Goal: Feedback & Contribution: Contribute content

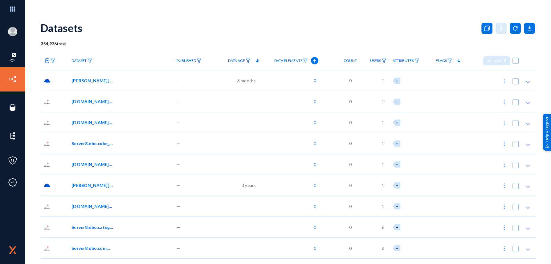
click at [256, 59] on icon at bounding box center [257, 60] width 7 height 7
click at [190, 100] on div "—" at bounding box center [195, 101] width 42 height 21
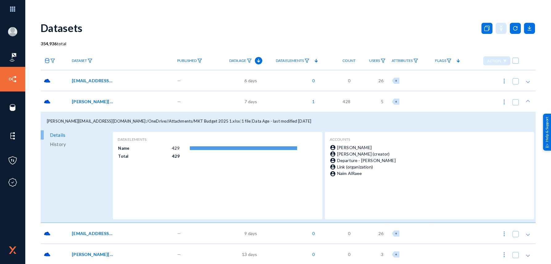
click at [206, 99] on div "—" at bounding box center [195, 101] width 42 height 21
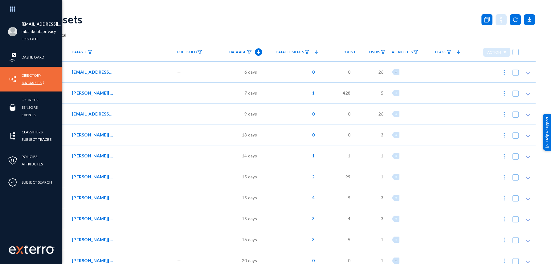
scroll to position [31, 0]
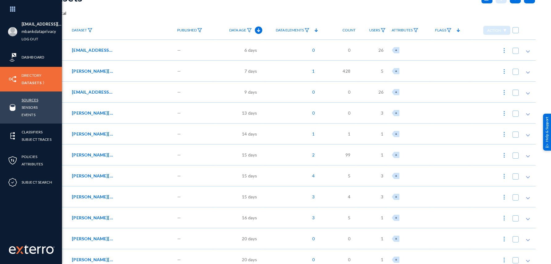
click at [33, 96] on link "Sources" at bounding box center [30, 99] width 17 height 7
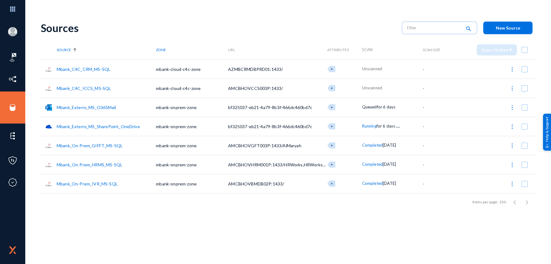
click at [114, 128] on link "Mbank_Exterro_MS_SharePoint_OneDrive" at bounding box center [98, 126] width 83 height 5
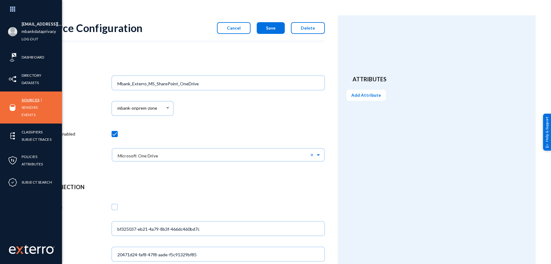
click at [34, 97] on link "Sources" at bounding box center [31, 99] width 18 height 7
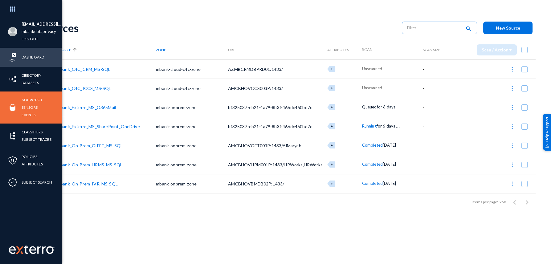
click at [32, 55] on link "Dashboard" at bounding box center [33, 57] width 22 height 7
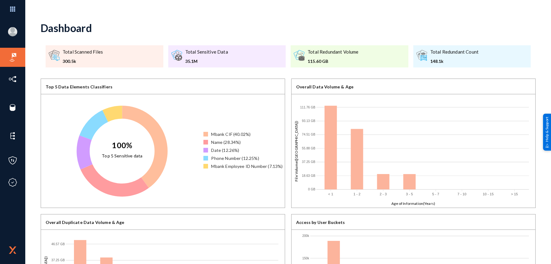
drag, startPoint x: 64, startPoint y: 59, endPoint x: 78, endPoint y: 58, distance: 14.5
click at [65, 59] on div "300.5k" at bounding box center [83, 61] width 40 height 6
drag, startPoint x: 316, startPoint y: 64, endPoint x: 307, endPoint y: 54, distance: 14.0
click at [308, 54] on div "Total Redundant Volume 115.60 GB" at bounding box center [333, 56] width 51 height 16
drag, startPoint x: 79, startPoint y: 60, endPoint x: 105, endPoint y: 61, distance: 26.5
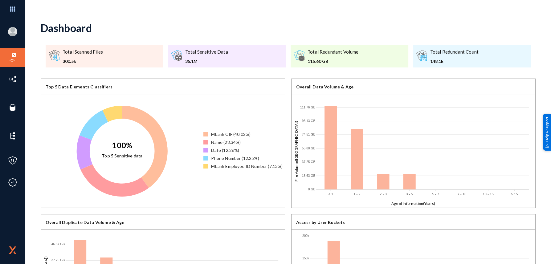
click at [105, 61] on div ".a{fill:none;stroke:#666;stroke-linecap:round;stroke-linejoin:round;stroke-widt…" at bounding box center [105, 56] width 118 height 22
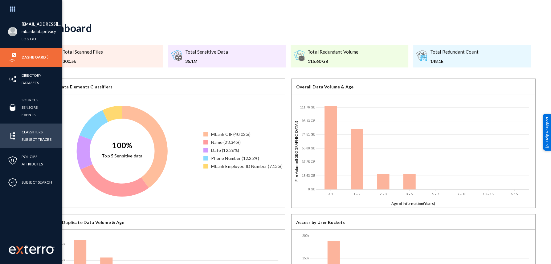
click at [39, 130] on link "Classifiers" at bounding box center [32, 131] width 21 height 7
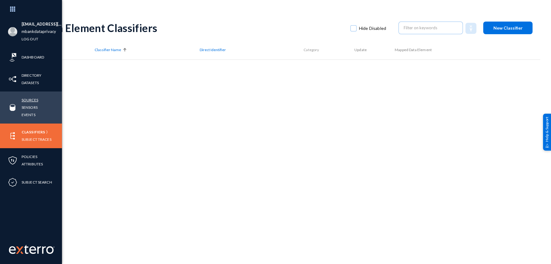
click at [32, 100] on link "Sources" at bounding box center [30, 99] width 17 height 7
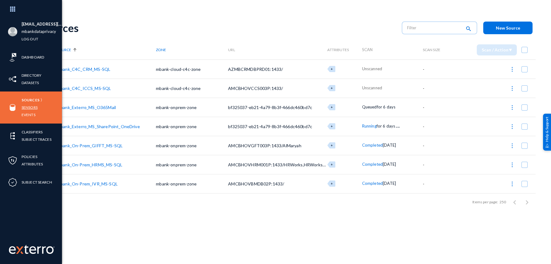
click at [27, 108] on link "Sensors" at bounding box center [30, 107] width 16 height 7
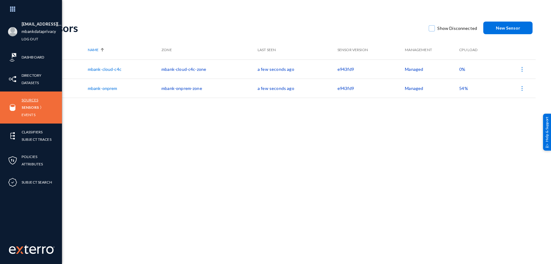
click at [29, 101] on link "Sources" at bounding box center [30, 99] width 17 height 7
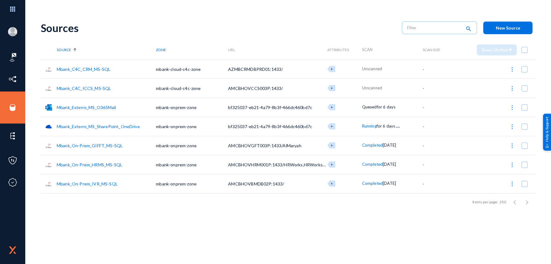
click at [88, 70] on link "Mbank_C4C_CRM_MS-SQL" at bounding box center [84, 69] width 54 height 5
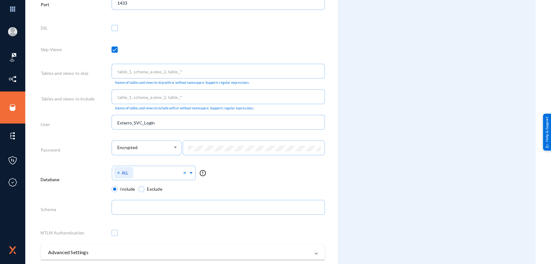
scroll to position [274, 0]
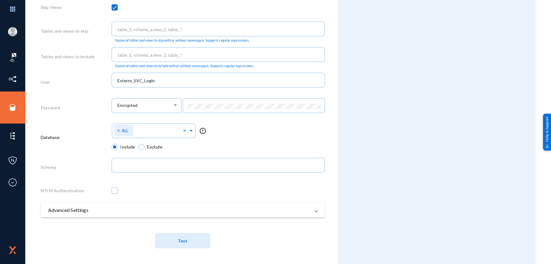
click at [182, 239] on span "Test" at bounding box center [183, 240] width 10 height 5
click at [167, 128] on div at bounding box center [159, 131] width 48 height 10
click at [191, 129] on span at bounding box center [191, 130] width 6 height 6
click at [169, 120] on mat-form-field "Encrypted" at bounding box center [147, 109] width 70 height 26
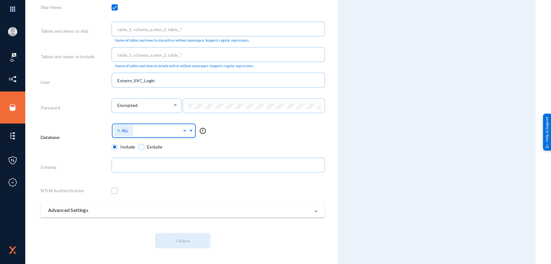
click at [191, 129] on span at bounding box center [191, 130] width 6 height 6
click at [190, 130] on span at bounding box center [191, 130] width 6 height 6
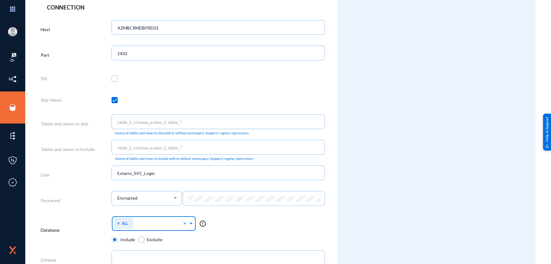
scroll to position [243, 0]
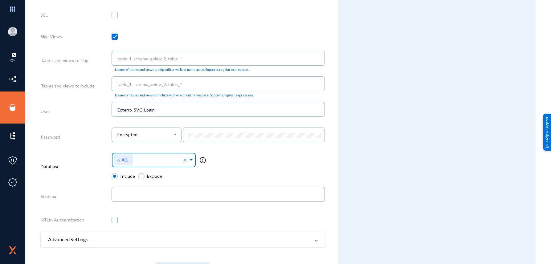
click at [173, 163] on input "text" at bounding box center [159, 161] width 48 height 6
click at [120, 160] on span "×" at bounding box center [119, 160] width 4 height 6
click at [141, 161] on input "text" at bounding box center [140, 161] width 48 height 6
click at [175, 161] on div "Select Namespace ALL error_outline" at bounding box center [218, 162] width 213 height 22
click at [169, 162] on span at bounding box center [168, 159] width 6 height 6
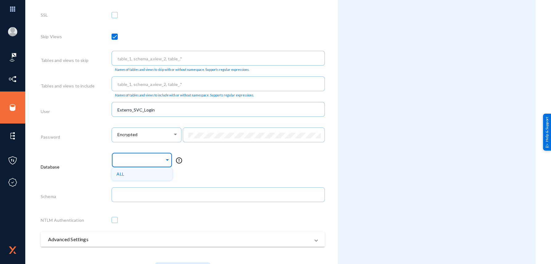
click at [136, 176] on div "ALL" at bounding box center [142, 174] width 61 height 13
click at [176, 164] on input "text" at bounding box center [159, 161] width 48 height 6
drag, startPoint x: 127, startPoint y: 175, endPoint x: 148, endPoint y: 174, distance: 21.3
click at [148, 174] on div "No items found" at bounding box center [154, 174] width 84 height 13
click at [82, 153] on div "Database" at bounding box center [76, 168] width 71 height 34
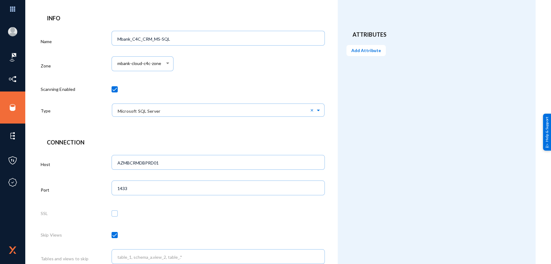
scroll to position [0, 0]
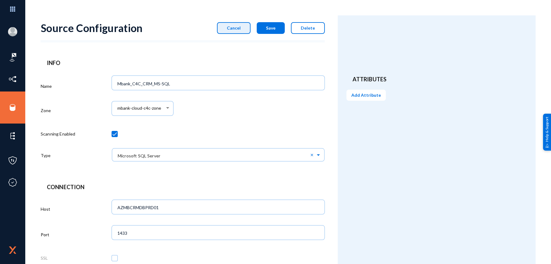
click at [232, 32] on button "Cancel" at bounding box center [234, 28] width 34 height 12
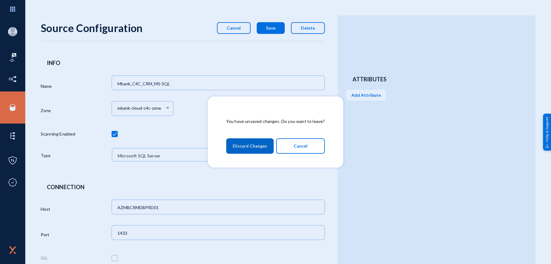
click at [259, 146] on span "Discard Changes" at bounding box center [250, 146] width 35 height 11
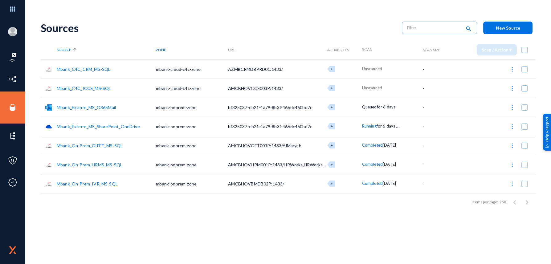
click at [98, 88] on link "Mbank_C4C_ICCS_MS-SQL" at bounding box center [84, 88] width 54 height 5
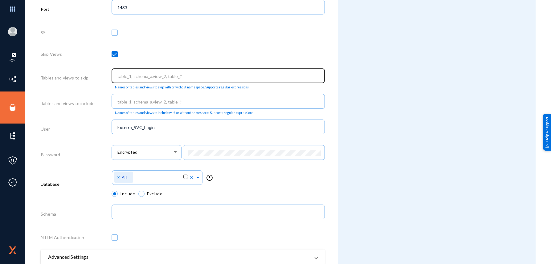
scroll to position [274, 0]
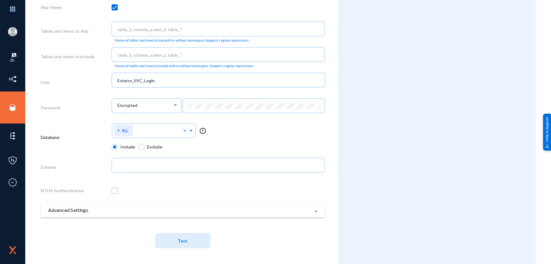
click at [119, 211] on mat-panel-title "Advanced Settings" at bounding box center [179, 209] width 262 height 7
click at [181, 215] on mat-panel-title "Advanced Settings" at bounding box center [179, 210] width 262 height 7
click at [145, 131] on input "text" at bounding box center [159, 132] width 48 height 6
click at [167, 129] on input "text" at bounding box center [159, 132] width 48 height 6
click at [161, 116] on div "Encrypted" at bounding box center [147, 108] width 70 height 21
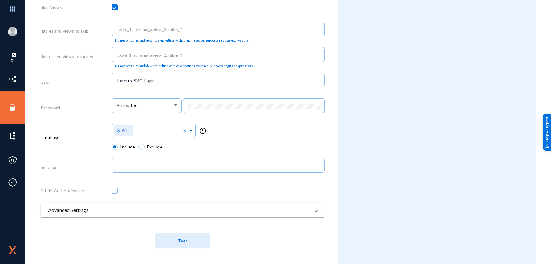
click at [153, 203] on div "Connection Host AMCBHOVCCS003P Port 1433 SSL Skip Views Tables and views to ski…" at bounding box center [183, 83] width 284 height 344
click at [109, 208] on mat-panel-title "Advanced Settings" at bounding box center [179, 209] width 262 height 7
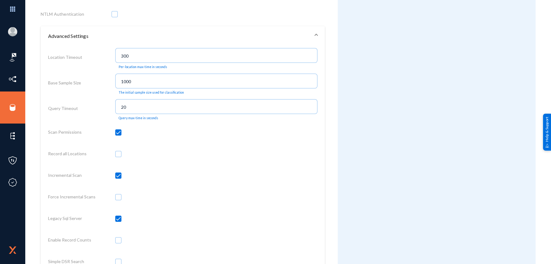
scroll to position [490, 0]
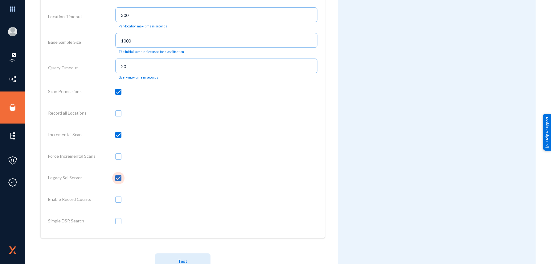
click at [116, 180] on span at bounding box center [118, 178] width 6 height 6
click at [118, 181] on input "checkbox" at bounding box center [118, 181] width 1 height 1
checkbox input "false"
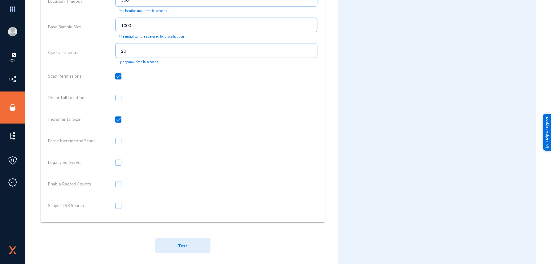
scroll to position [512, 0]
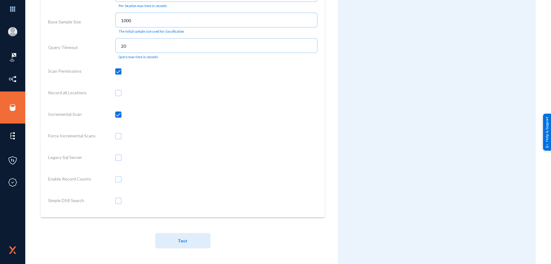
click at [180, 240] on span "Test" at bounding box center [183, 240] width 10 height 5
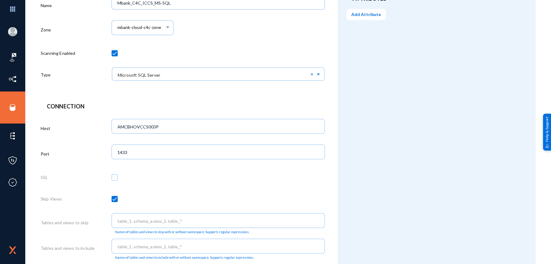
scroll to position [0, 0]
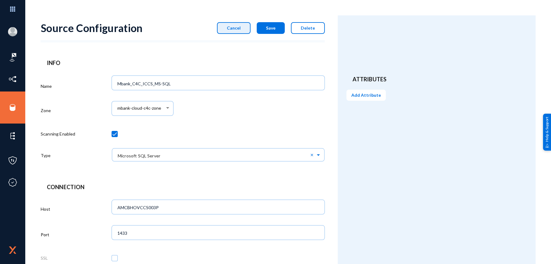
click at [223, 24] on button "Cancel" at bounding box center [234, 28] width 34 height 12
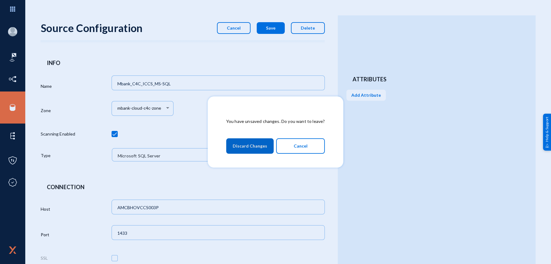
click at [241, 142] on span "Discard Changes" at bounding box center [250, 146] width 35 height 11
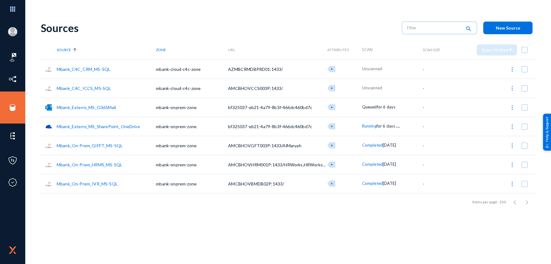
click at [99, 67] on link "Mbank_C4C_CRM_MS-SQL" at bounding box center [84, 69] width 54 height 5
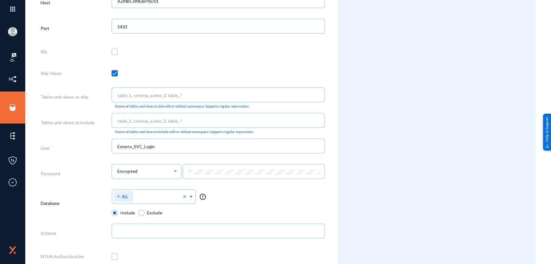
scroll to position [274, 0]
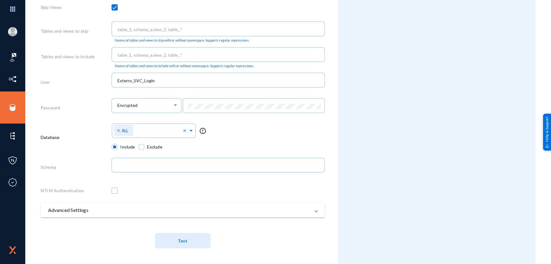
click at [115, 212] on mat-panel-title "Advanced Settings" at bounding box center [179, 209] width 262 height 7
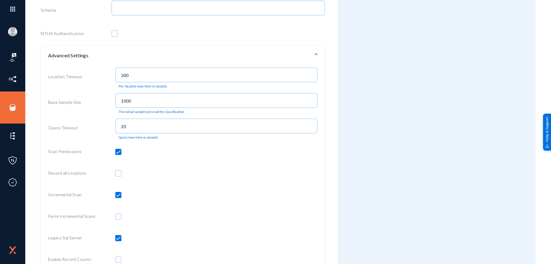
scroll to position [490, 0]
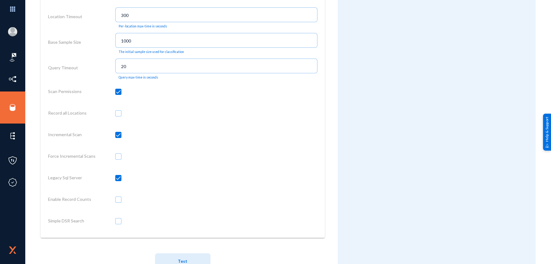
click at [118, 180] on span at bounding box center [118, 178] width 6 height 6
click at [118, 181] on input "checkbox" at bounding box center [118, 181] width 1 height 1
checkbox input "false"
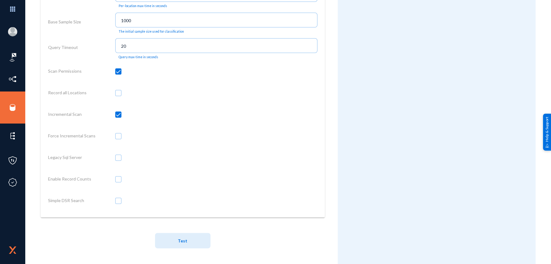
click at [173, 237] on button "Test" at bounding box center [182, 240] width 55 height 15
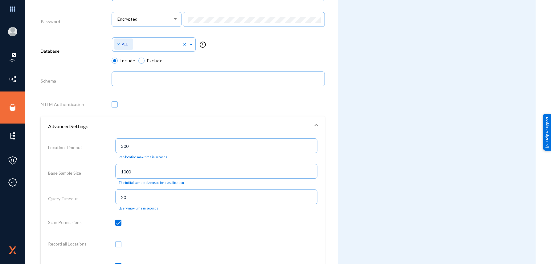
scroll to position [358, 0]
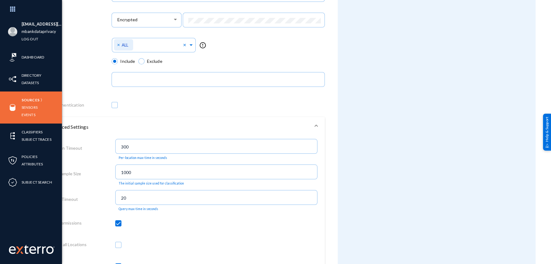
click at [24, 96] on div "Sources Sensors Events" at bounding box center [31, 108] width 62 height 32
click at [25, 101] on link "Sources" at bounding box center [31, 99] width 18 height 7
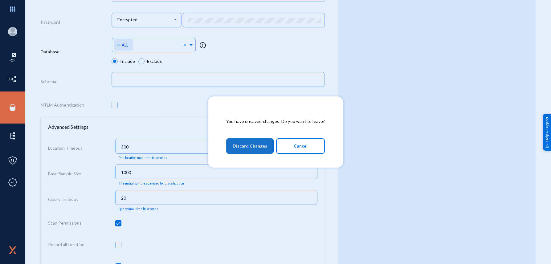
click at [231, 148] on button "Discard Changes" at bounding box center [249, 145] width 47 height 15
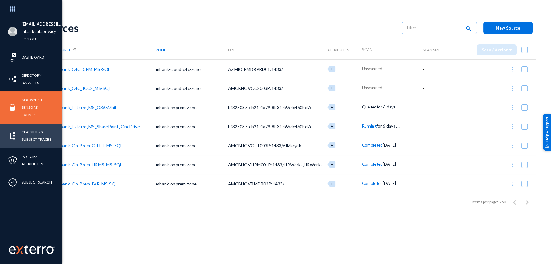
click at [34, 128] on link "Classifiers" at bounding box center [32, 131] width 21 height 7
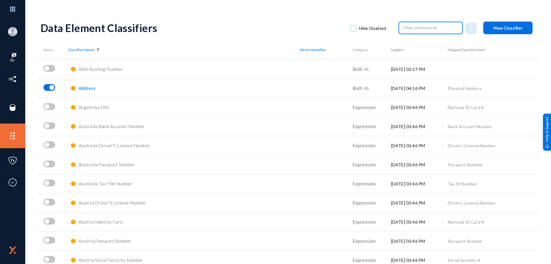
drag, startPoint x: 402, startPoint y: 27, endPoint x: 415, endPoint y: 32, distance: 14.1
click at [404, 27] on input "text" at bounding box center [431, 27] width 54 height 9
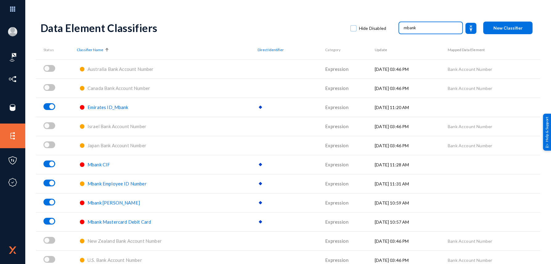
type input "mbank"
click at [102, 106] on span "Emirates ID_Mbank" at bounding box center [108, 107] width 41 height 6
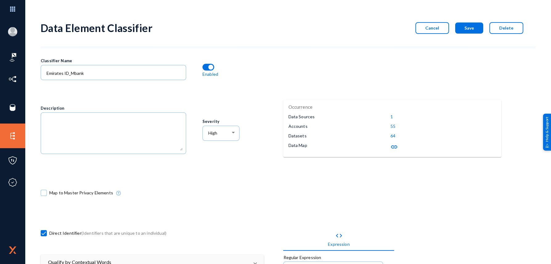
click at [391, 144] on mat-icon "link" at bounding box center [393, 146] width 7 height 7
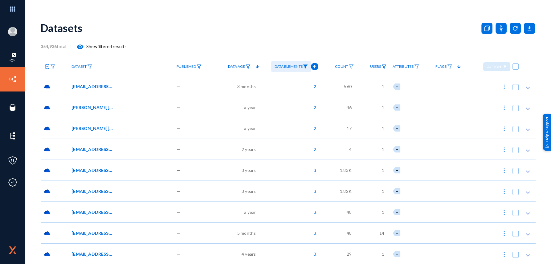
click at [103, 86] on span "[EMAIL_ADDRESS][DOMAIN_NAME]:/OneDrive//Desktop/1/Internship/Internship dashboa…" at bounding box center [92, 86] width 42 height 6
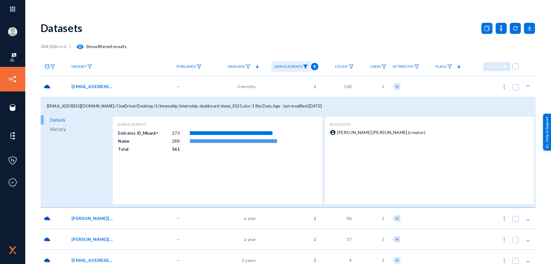
click at [84, 88] on span "[EMAIL_ADDRESS][DOMAIN_NAME]:/OneDrive//Desktop/1/Internship/Internship dashboa…" at bounding box center [92, 86] width 42 height 6
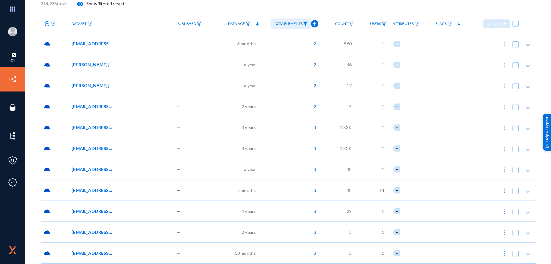
scroll to position [31, 0]
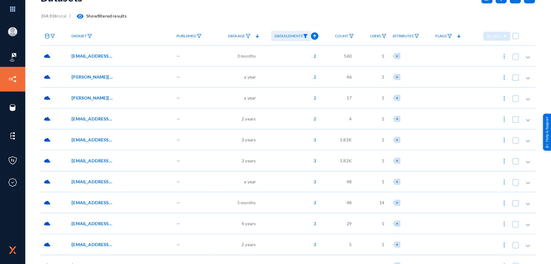
click at [104, 74] on span "[PERSON_NAME][EMAIL_ADDRESS][DOMAIN_NAME]:/Preservation Hold Library//CC EID AN…" at bounding box center [92, 77] width 42 height 6
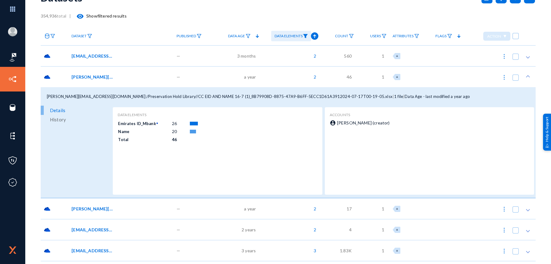
click at [99, 78] on span "[PERSON_NAME][EMAIL_ADDRESS][DOMAIN_NAME]:/Preservation Hold Library//CC EID AN…" at bounding box center [92, 77] width 42 height 6
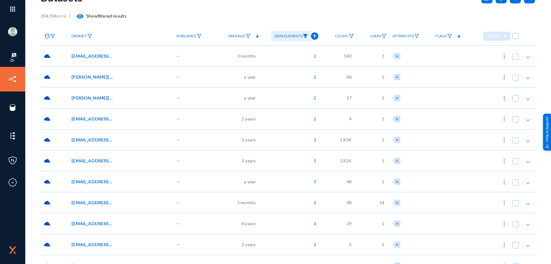
click at [96, 93] on div "[PERSON_NAME][EMAIL_ADDRESS][PERSON_NAME][DOMAIN_NAME]:/OneDrive//Attachments/A…" at bounding box center [120, 97] width 105 height 21
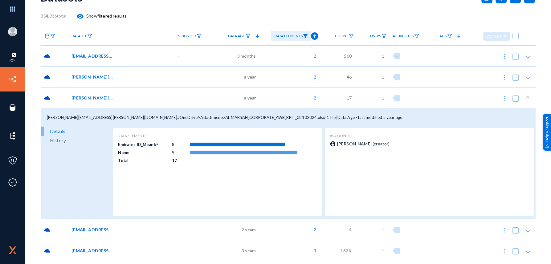
click at [115, 96] on div "[PERSON_NAME][EMAIL_ADDRESS][PERSON_NAME][DOMAIN_NAME]:/OneDrive//Attachments/A…" at bounding box center [119, 98] width 96 height 6
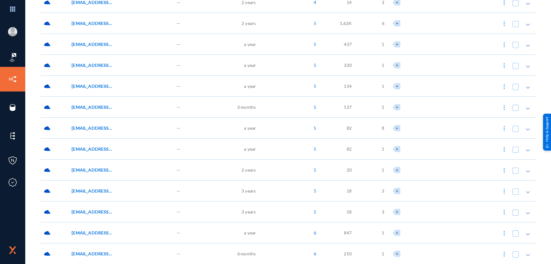
scroll to position [493, 0]
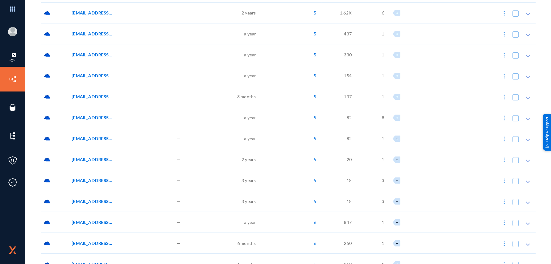
click at [98, 54] on span "[EMAIL_ADDRESS][DOMAIN_NAME]:/OneDrive//Desktop/Incentive Scheme.xlsx" at bounding box center [92, 54] width 42 height 6
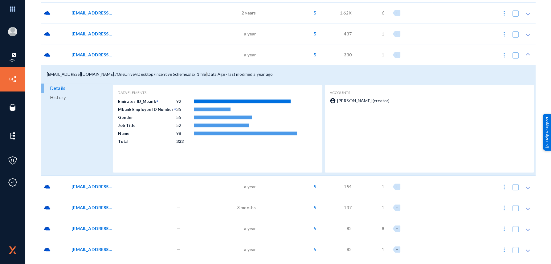
click at [107, 54] on span "[EMAIL_ADDRESS][DOMAIN_NAME]:/OneDrive//Desktop/Incentive Scheme.xlsx" at bounding box center [92, 54] width 42 height 6
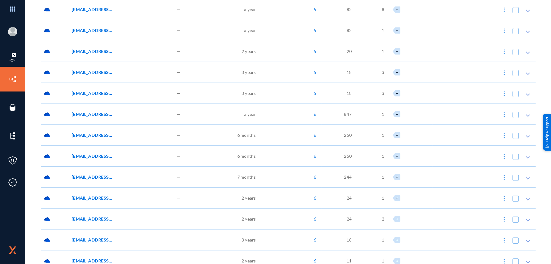
scroll to position [709, 0]
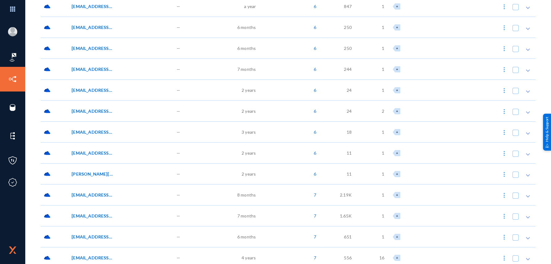
click at [116, 71] on div "[EMAIL_ADDRESS][DOMAIN_NAME]:/OneDrive//Desktop/1/ITQAN Program/ITQAN Career De…" at bounding box center [119, 69] width 96 height 6
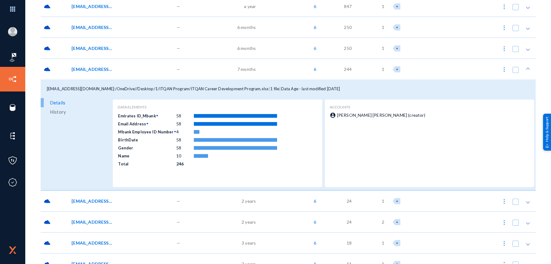
click at [114, 68] on div "[EMAIL_ADDRESS][DOMAIN_NAME]:/OneDrive//Desktop/1/ITQAN Program/ITQAN Career De…" at bounding box center [119, 69] width 96 height 6
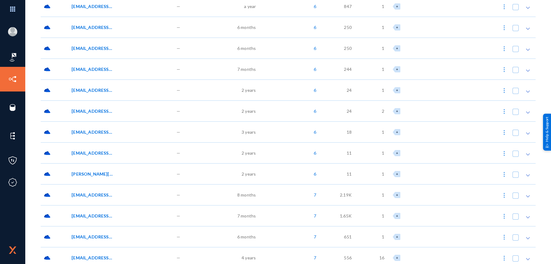
click at [109, 36] on div "[EMAIL_ADDRESS][DOMAIN_NAME]:/OneDrive//Candidates.xlsx" at bounding box center [120, 27] width 105 height 21
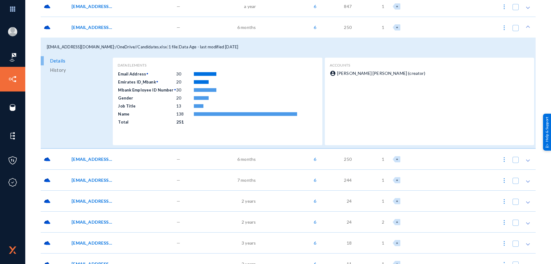
click at [108, 34] on div "[EMAIL_ADDRESS][DOMAIN_NAME]:/OneDrive//Candidates.xlsx" at bounding box center [120, 27] width 105 height 21
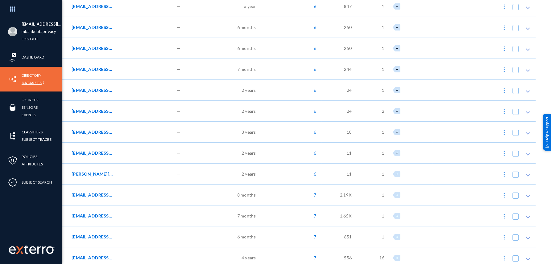
click at [25, 82] on link "Datasets" at bounding box center [32, 82] width 20 height 7
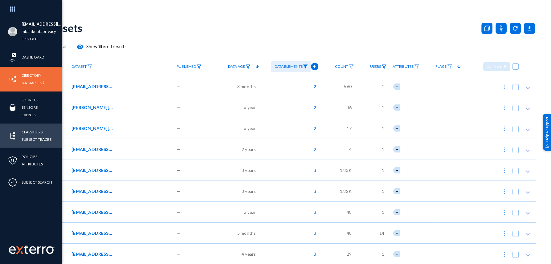
click at [26, 127] on div "Classifiers Subject Traces" at bounding box center [31, 136] width 62 height 25
click at [25, 131] on link "Classifiers" at bounding box center [32, 131] width 21 height 7
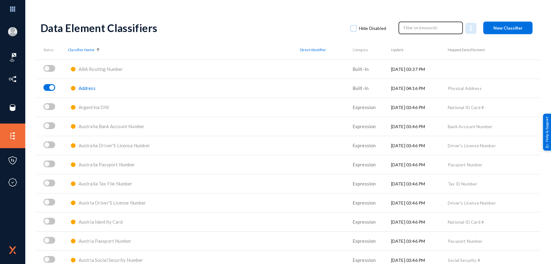
click at [443, 26] on input "text" at bounding box center [431, 27] width 54 height 9
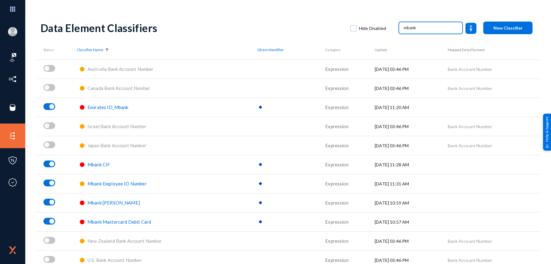
type input "mbank"
click at [119, 204] on span "Mbank [PERSON_NAME]" at bounding box center [114, 203] width 52 height 6
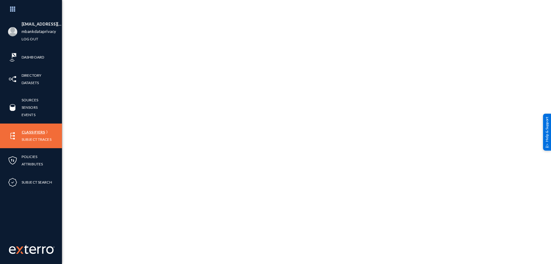
click at [31, 130] on link "Classifiers" at bounding box center [33, 131] width 23 height 7
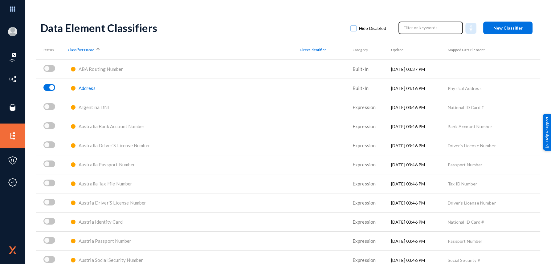
click at [406, 27] on input "text" at bounding box center [431, 27] width 54 height 9
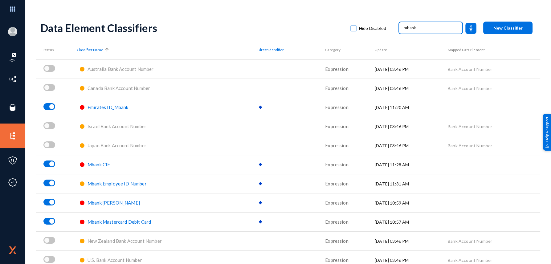
type input "mbank"
click at [113, 221] on span "Mbank Mastercard Debit Card" at bounding box center [119, 222] width 63 height 6
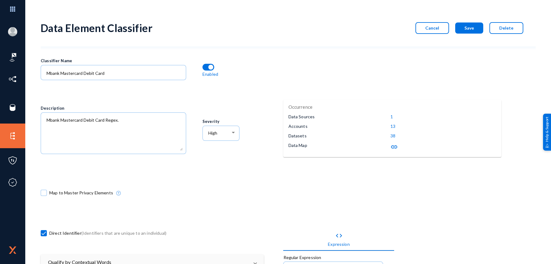
click at [391, 144] on mat-icon "link" at bounding box center [393, 146] width 7 height 7
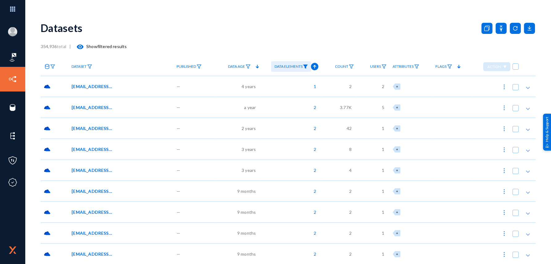
click at [102, 87] on span "[EMAIL_ADDRESS][DOMAIN_NAME]:/OneDrive//Desktop/Attachments/Al Maryah Bank/old/…" at bounding box center [92, 86] width 42 height 6
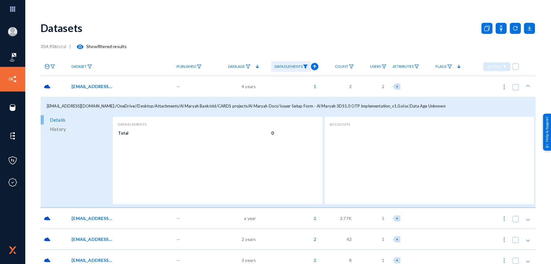
drag, startPoint x: 329, startPoint y: 106, endPoint x: 143, endPoint y: 104, distance: 186.1
click at [143, 104] on span "[EMAIL_ADDRESS][DOMAIN_NAME]:/OneDrive//Desktop/Attachments/Al Maryah Bank/old/…" at bounding box center [227, 106] width 361 height 5
click at [143, 104] on div "[EMAIL_ADDRESS][DOMAIN_NAME]:/OneDrive//Desktop/Attachments/Al Maryah Bank/old/…" at bounding box center [288, 106] width 495 height 18
click at [101, 92] on div "[EMAIL_ADDRESS][DOMAIN_NAME]:/OneDrive//Desktop/Attachments/Al Maryah Bank/old/…" at bounding box center [120, 86] width 105 height 21
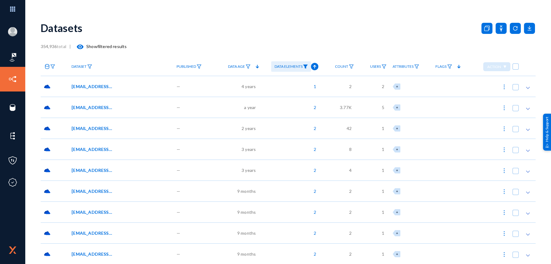
click at [108, 107] on span "[EMAIL_ADDRESS][DOMAIN_NAME]:/OneDrive//BI/Cards/SFTP Files/Purged Cards [DATE]…" at bounding box center [92, 107] width 42 height 6
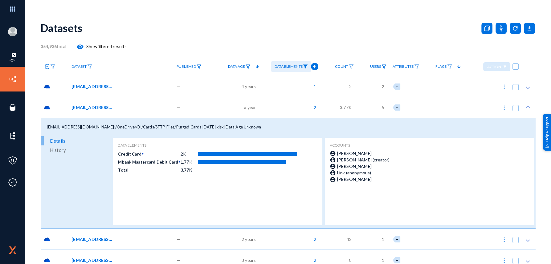
click at [180, 161] on td "1.77K" at bounding box center [189, 162] width 18 height 8
click at [180, 162] on td "1.77K" at bounding box center [189, 162] width 18 height 8
click at [137, 164] on td "Mbank Mastercard Debit Card" at bounding box center [149, 161] width 63 height 7
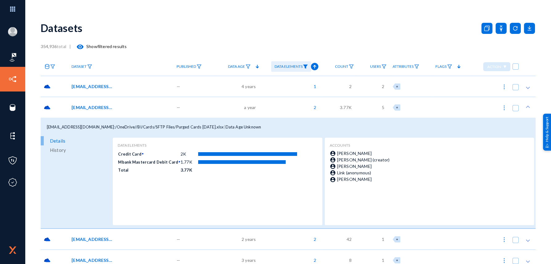
click at [137, 164] on td "Mbank Mastercard Debit Card" at bounding box center [149, 161] width 63 height 7
drag, startPoint x: 137, startPoint y: 164, endPoint x: 156, endPoint y: 165, distance: 18.8
click at [156, 165] on tr "Mbank Mastercard Debit Card 1.77K" at bounding box center [208, 162] width 180 height 8
click at [155, 125] on span "[EMAIL_ADDRESS][DOMAIN_NAME]:/OneDrive//BI/Cards/SFTP Files/Purged Cards [DATE]…" at bounding box center [135, 126] width 177 height 5
drag, startPoint x: 149, startPoint y: 127, endPoint x: 195, endPoint y: 127, distance: 45.6
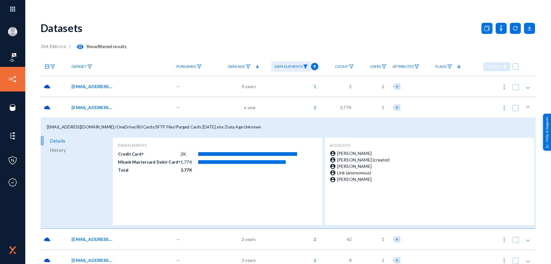
click at [195, 127] on span "[EMAIL_ADDRESS][DOMAIN_NAME]:/OneDrive//BI/Cards/SFTP Files/Purged Cards [DATE]…" at bounding box center [135, 126] width 177 height 5
drag, startPoint x: 195, startPoint y: 127, endPoint x: 187, endPoint y: 132, distance: 9.3
click at [187, 132] on div "[EMAIL_ADDRESS][DOMAIN_NAME]:/OneDrive//BI/Cards/SFTP Files/Purged Cards [DATE]…" at bounding box center [288, 127] width 495 height 18
click at [112, 107] on span "[EMAIL_ADDRESS][DOMAIN_NAME]:/OneDrive//BI/Cards/SFTP Files/Purged Cards [DATE]…" at bounding box center [92, 107] width 42 height 6
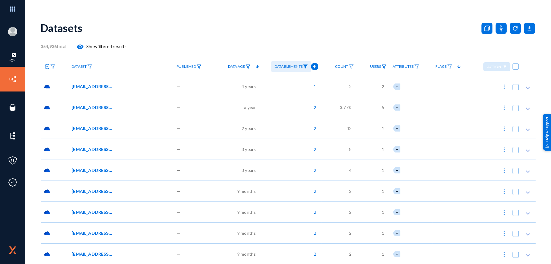
click at [100, 131] on span "[EMAIL_ADDRESS][DOMAIN_NAME]:/OneDrive//Documents/Desktop/Temp Uploads/SFTP/ALM…" at bounding box center [92, 128] width 42 height 6
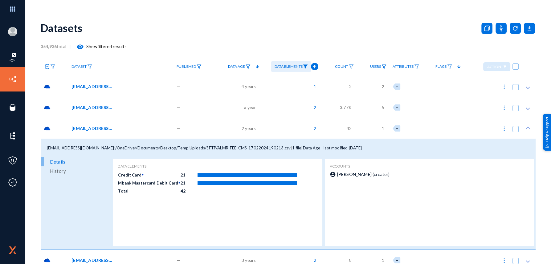
drag, startPoint x: 174, startPoint y: 147, endPoint x: 261, endPoint y: 151, distance: 87.6
click at [261, 151] on div "[EMAIL_ADDRESS][DOMAIN_NAME]:/OneDrive//Documents/Desktop/Temp Uploads/SFTP/ALM…" at bounding box center [288, 148] width 495 height 18
drag, startPoint x: 261, startPoint y: 151, endPoint x: 182, endPoint y: 146, distance: 79.4
click at [182, 146] on span "[EMAIL_ADDRESS][DOMAIN_NAME]:/OneDrive//Documents/Desktop/Temp Uploads/SFTP/ALM…" at bounding box center [169, 147] width 244 height 5
click at [165, 146] on span "[EMAIL_ADDRESS][DOMAIN_NAME]:/OneDrive//Documents/Desktop/Temp Uploads/SFTP/ALM…" at bounding box center [169, 147] width 244 height 5
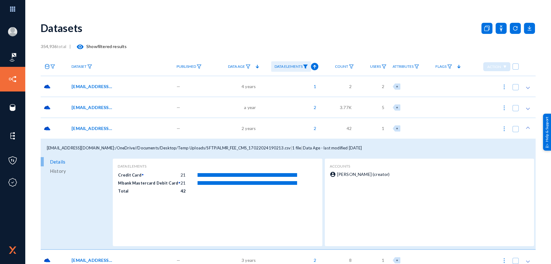
drag, startPoint x: 50, startPoint y: 147, endPoint x: 191, endPoint y: 145, distance: 140.8
click at [191, 145] on span "[EMAIL_ADDRESS][DOMAIN_NAME]:/OneDrive//Documents/Desktop/Temp Uploads/SFTP/ALM…" at bounding box center [169, 147] width 244 height 5
drag, startPoint x: 191, startPoint y: 145, endPoint x: 346, endPoint y: 151, distance: 155.4
click at [348, 154] on div "[EMAIL_ADDRESS][DOMAIN_NAME]:/OneDrive//Documents/Desktop/Temp Uploads/SFTP/ALM…" at bounding box center [288, 148] width 495 height 18
drag, startPoint x: 341, startPoint y: 147, endPoint x: 42, endPoint y: 149, distance: 299.2
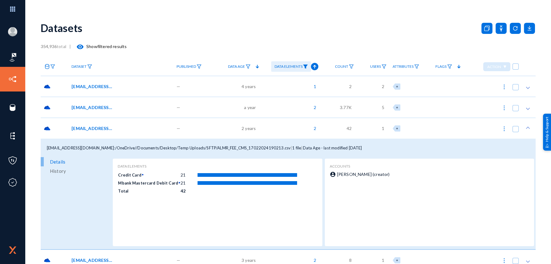
click at [42, 149] on div "[EMAIL_ADDRESS][DOMAIN_NAME]:/OneDrive//Documents/Desktop/Temp Uploads/SFTP/ALM…" at bounding box center [288, 148] width 495 height 18
drag, startPoint x: 42, startPoint y: 149, endPoint x: 101, endPoint y: 147, distance: 58.9
click at [101, 147] on span "[EMAIL_ADDRESS][DOMAIN_NAME]:/OneDrive//Documents/Desktop/Temp Uploads/SFTP/ALM…" at bounding box center [169, 147] width 244 height 5
click at [105, 131] on span "[EMAIL_ADDRESS][DOMAIN_NAME]:/OneDrive//Documents/Desktop/Temp Uploads/SFTP/ALM…" at bounding box center [92, 128] width 42 height 6
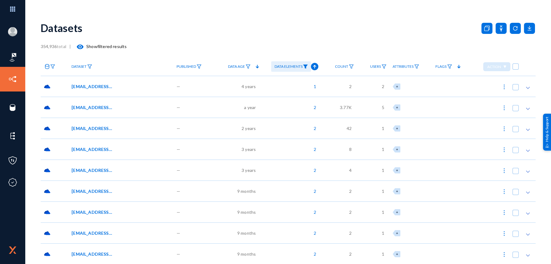
click at [96, 148] on span "[EMAIL_ADDRESS][DOMAIN_NAME]:/OneDrive//Shared Documents/CARD CENTRE/SFTP Folde…" at bounding box center [92, 149] width 42 height 6
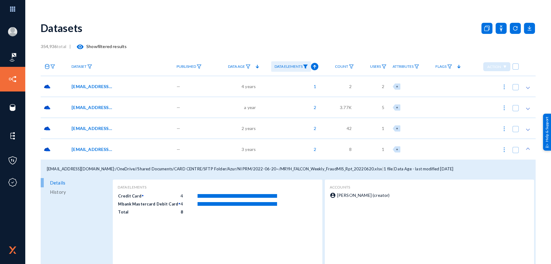
click at [100, 149] on span "[EMAIL_ADDRESS][DOMAIN_NAME]:/OneDrive//Shared Documents/CARD CENTRE/SFTP Folde…" at bounding box center [92, 149] width 42 height 6
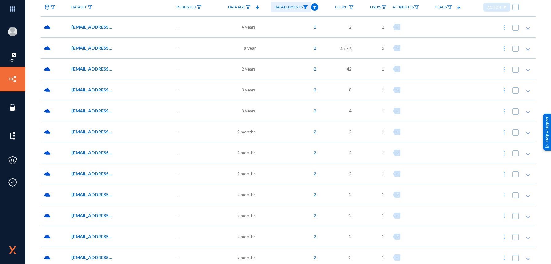
scroll to position [61, 0]
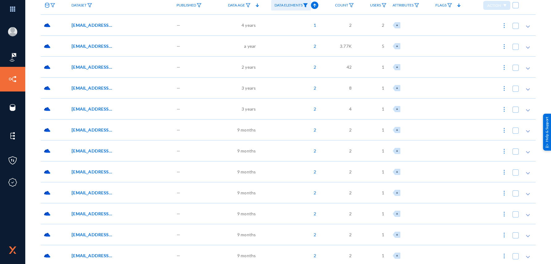
click at [95, 113] on div "[EMAIL_ADDRESS][DOMAIN_NAME]:/OneDrive//Shared Documents/CARD CENTRE/SFTP Folde…" at bounding box center [120, 108] width 105 height 21
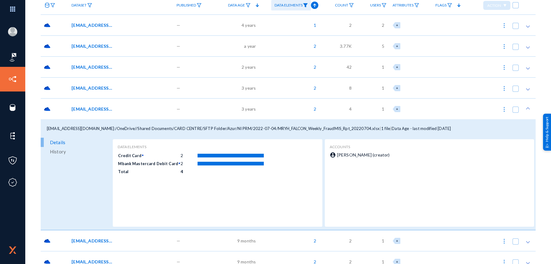
click at [95, 109] on span "[EMAIL_ADDRESS][DOMAIN_NAME]:/OneDrive//Shared Documents/CARD CENTRE/SFTP Folde…" at bounding box center [92, 109] width 42 height 6
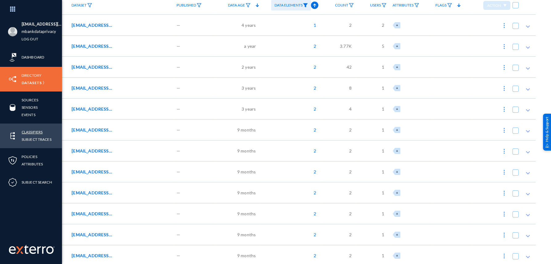
click at [34, 131] on link "Classifiers" at bounding box center [32, 131] width 21 height 7
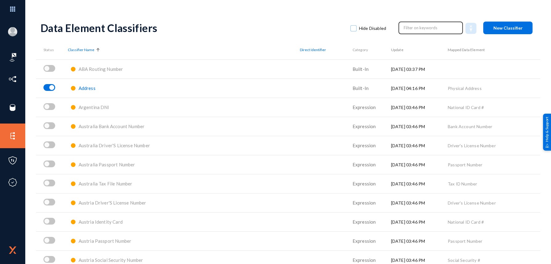
click at [413, 25] on input "text" at bounding box center [431, 27] width 54 height 9
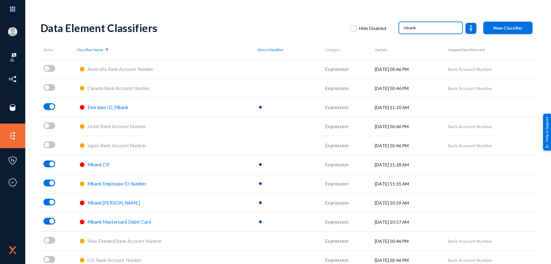
type input "mbank"
click at [122, 220] on span "Mbank Mastercard Debit Card" at bounding box center [119, 222] width 63 height 6
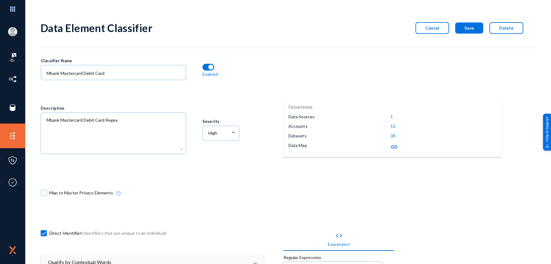
click at [392, 145] on mat-icon "link" at bounding box center [393, 146] width 7 height 7
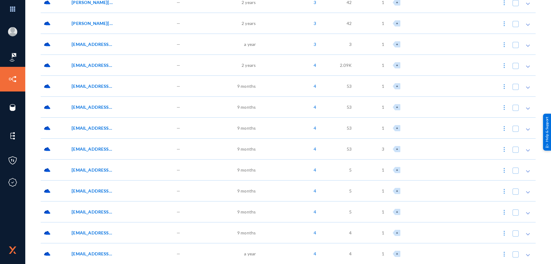
scroll to position [523, 0]
click at [114, 45] on div "[EMAIL_ADDRESS][DOMAIN_NAME]:/OneDrive//Documents/Desktop/Reference Workings.xl…" at bounding box center [119, 45] width 96 height 6
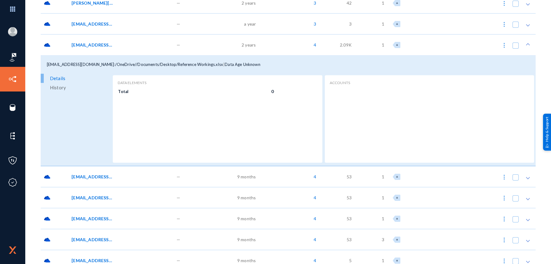
drag, startPoint x: 162, startPoint y: 64, endPoint x: 189, endPoint y: 67, distance: 26.9
click at [189, 67] on div "[EMAIL_ADDRESS][DOMAIN_NAME]:/OneDrive//Documents/Desktop/Reference Workings.xl…" at bounding box center [288, 64] width 495 height 18
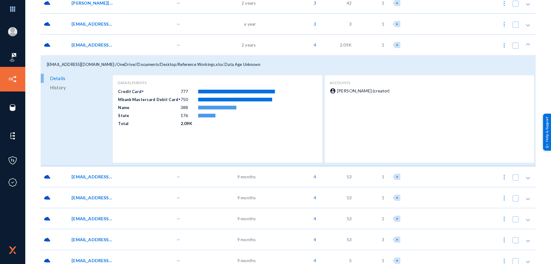
drag, startPoint x: 175, startPoint y: 97, endPoint x: 181, endPoint y: 97, distance: 6.2
click at [181, 97] on td "750" at bounding box center [189, 100] width 18 height 8
drag, startPoint x: 181, startPoint y: 97, endPoint x: 149, endPoint y: 70, distance: 41.3
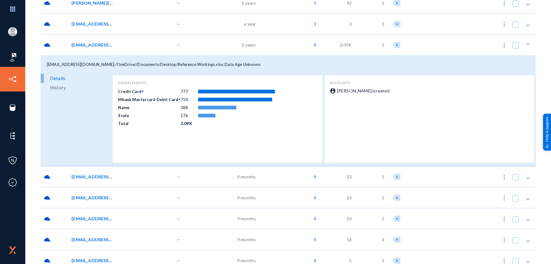
click at [149, 70] on div "[EMAIL_ADDRESS][DOMAIN_NAME]:/OneDrive//Documents/Desktop/Reference Workings.xl…" at bounding box center [288, 64] width 495 height 18
drag, startPoint x: 146, startPoint y: 65, endPoint x: 272, endPoint y: 67, distance: 126.0
click at [272, 67] on div "[EMAIL_ADDRESS][DOMAIN_NAME]:/OneDrive//Documents/Desktop/Reference Workings.xl…" at bounding box center [288, 64] width 495 height 18
click at [96, 45] on span "[EMAIL_ADDRESS][DOMAIN_NAME]:/OneDrive//Documents/Desktop/Reference Workings.xl…" at bounding box center [92, 45] width 42 height 6
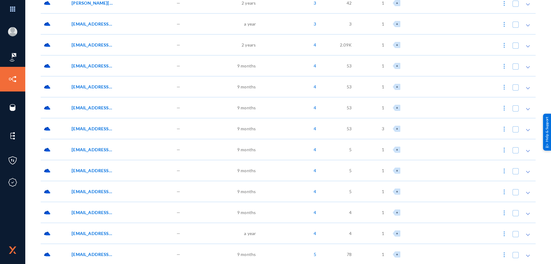
click at [97, 41] on div "[EMAIL_ADDRESS][DOMAIN_NAME]:/OneDrive//Documents/Desktop/Reference Workings.xl…" at bounding box center [120, 44] width 105 height 21
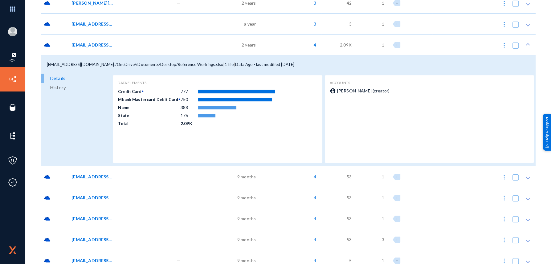
drag, startPoint x: 197, startPoint y: 64, endPoint x: 112, endPoint y: 66, distance: 85.1
click at [112, 66] on span "[EMAIL_ADDRESS][DOMAIN_NAME]:/OneDrive//Documents/Desktop/Reference Workings.xl…" at bounding box center [135, 64] width 176 height 5
drag, startPoint x: 112, startPoint y: 66, endPoint x: 73, endPoint y: 90, distance: 46.0
click at [73, 90] on link "History" at bounding box center [76, 87] width 71 height 9
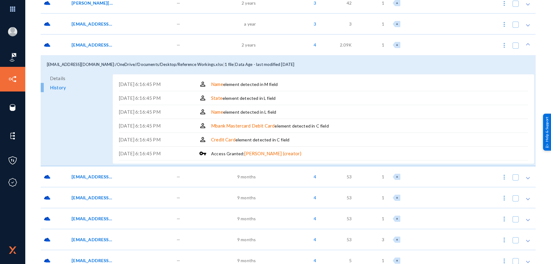
click at [67, 78] on link "Details" at bounding box center [76, 78] width 71 height 9
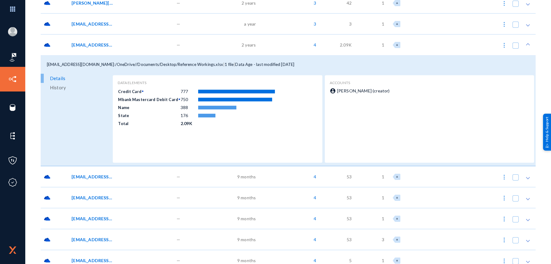
click at [134, 59] on div "[EMAIL_ADDRESS][DOMAIN_NAME]:/OneDrive//Documents/Desktop/Reference Workings.xl…" at bounding box center [288, 64] width 495 height 18
drag, startPoint x: 112, startPoint y: 65, endPoint x: 198, endPoint y: 63, distance: 86.0
click at [198, 63] on div "[EMAIL_ADDRESS][DOMAIN_NAME]:/OneDrive//Documents/Desktop/Reference Workings.xl…" at bounding box center [288, 64] width 495 height 18
drag, startPoint x: 198, startPoint y: 63, endPoint x: 177, endPoint y: 70, distance: 21.2
click at [177, 70] on div "[EMAIL_ADDRESS][DOMAIN_NAME]:/OneDrive//Documents/Desktop/Reference Workings.xl…" at bounding box center [288, 64] width 495 height 18
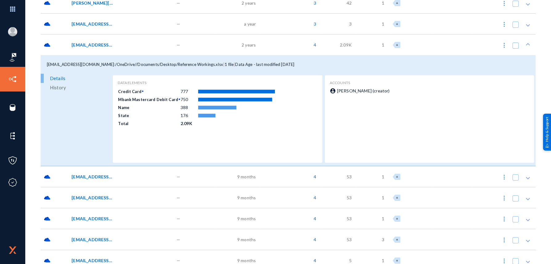
click at [141, 70] on div "[EMAIL_ADDRESS][DOMAIN_NAME]:/OneDrive//Documents/Desktop/Reference Workings.xl…" at bounding box center [288, 64] width 495 height 18
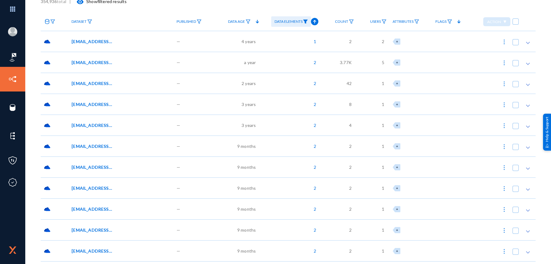
scroll to position [0, 0]
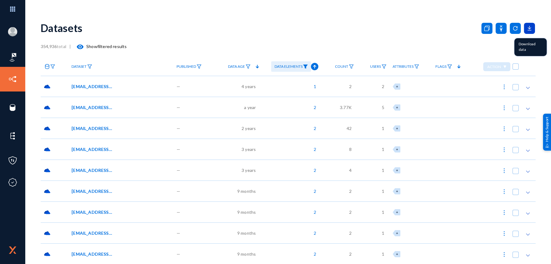
click at [528, 33] on icon at bounding box center [529, 28] width 11 height 11
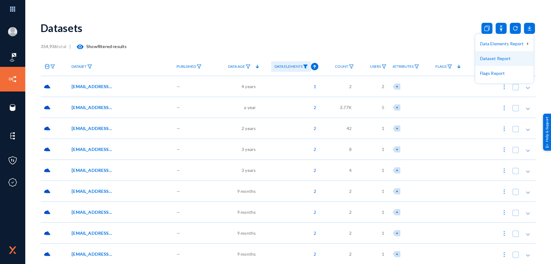
click at [496, 60] on button "Dataset Report" at bounding box center [504, 58] width 59 height 15
drag, startPoint x: 359, startPoint y: 39, endPoint x: 392, endPoint y: 45, distance: 33.2
click at [359, 39] on div "Datasets" at bounding box center [288, 27] width 495 height 25
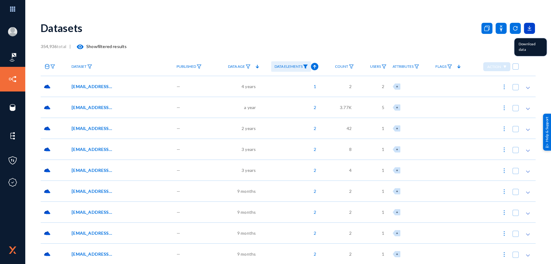
click at [524, 26] on icon at bounding box center [529, 28] width 11 height 11
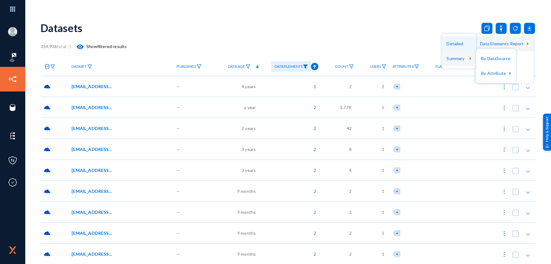
click at [462, 45] on button "Detailed" at bounding box center [459, 43] width 35 height 15
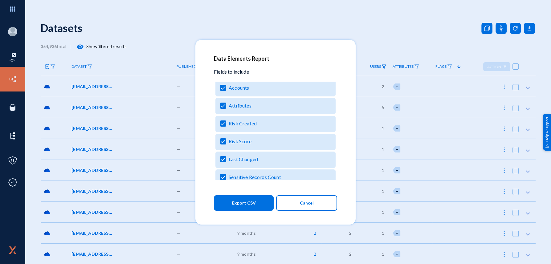
scroll to position [153, 0]
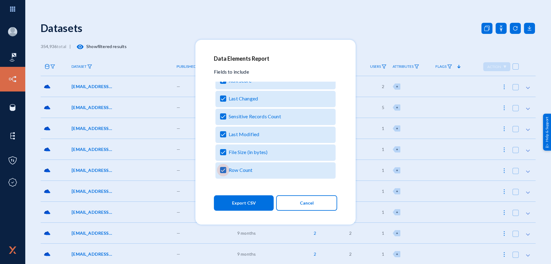
click at [233, 170] on span "Row Count" at bounding box center [241, 169] width 24 height 9
click at [223, 173] on input "Row Count" at bounding box center [223, 173] width 1 height 1
checkbox input "false"
click at [242, 154] on span "File Size (in bytes)" at bounding box center [248, 152] width 39 height 9
click at [223, 155] on input "File Size (in bytes)" at bounding box center [223, 155] width 1 height 1
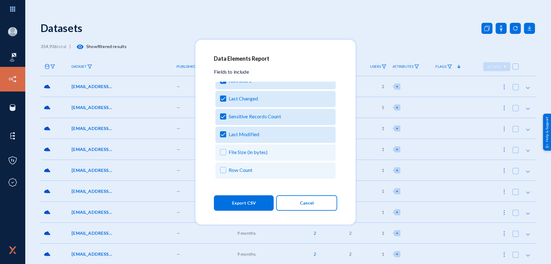
click at [243, 155] on span "File Size (in bytes)" at bounding box center [248, 152] width 39 height 9
click at [223, 155] on input "File Size (in bytes)" at bounding box center [223, 155] width 1 height 1
checkbox input "true"
click at [233, 165] on span "Row Count" at bounding box center [241, 169] width 24 height 9
click at [223, 173] on input "Row Count" at bounding box center [223, 173] width 1 height 1
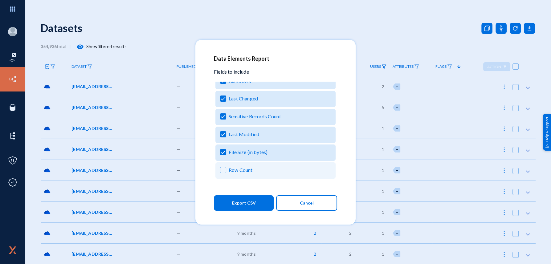
checkbox input "true"
click at [249, 210] on mat-dialog-actions "Export CSV Cancel" at bounding box center [275, 203] width 123 height 21
click at [249, 205] on span "Export CSV" at bounding box center [244, 203] width 24 height 11
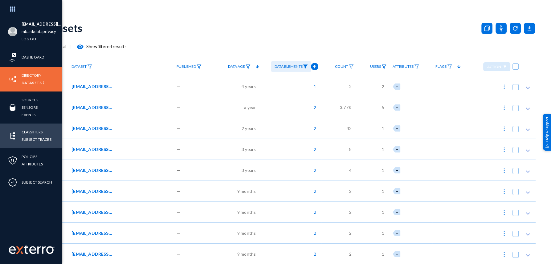
click at [33, 130] on link "Classifiers" at bounding box center [32, 131] width 21 height 7
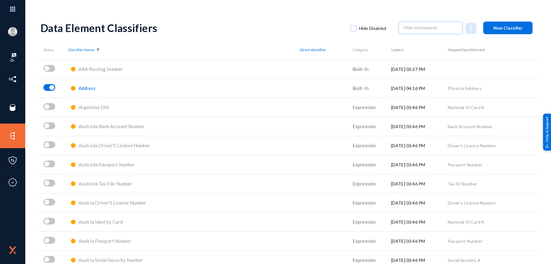
click at [496, 32] on button "New Classifier" at bounding box center [507, 28] width 49 height 13
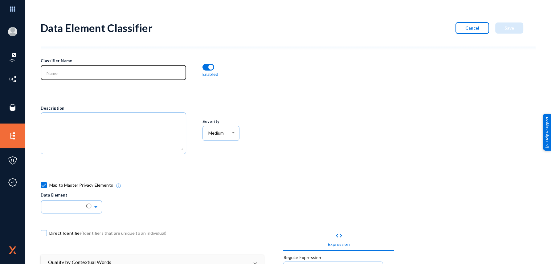
click at [114, 76] on div at bounding box center [113, 72] width 139 height 16
click at [98, 91] on div "Classifier Name Name is required" at bounding box center [121, 73] width 161 height 40
click at [462, 29] on button "Cancel" at bounding box center [472, 28] width 34 height 12
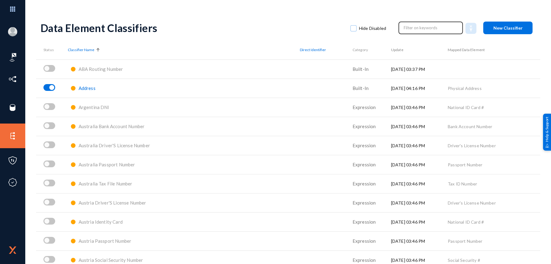
click at [424, 30] on input "text" at bounding box center [431, 27] width 54 height 9
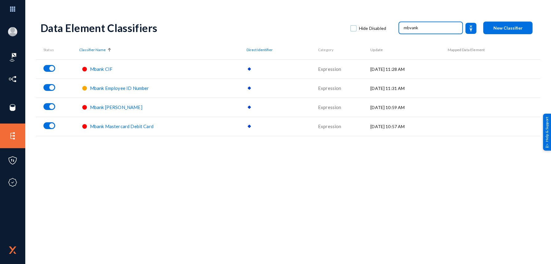
drag, startPoint x: 416, startPoint y: 30, endPoint x: 361, endPoint y: 15, distance: 57.5
click at [367, 16] on div "Data Element Classifiers Hide Disabled mbvank New Classifier" at bounding box center [288, 27] width 495 height 25
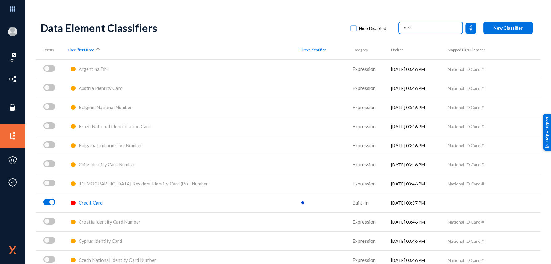
drag, startPoint x: 407, startPoint y: 29, endPoint x: 355, endPoint y: 22, distance: 52.6
click at [365, 24] on div "Data Element Classifiers Hide Disabled card New Classifier" at bounding box center [288, 27] width 495 height 25
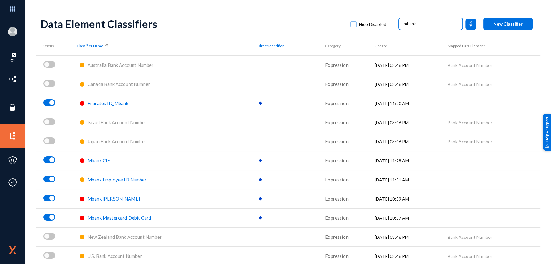
scroll to position [6, 0]
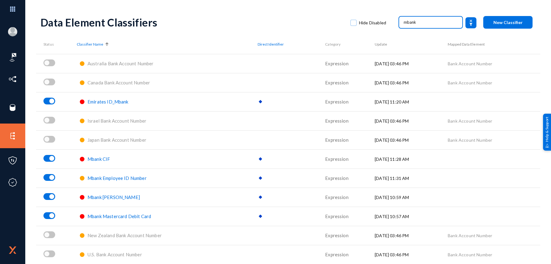
type input "mbank"
click at [115, 216] on span "Mbank Mastercard Debit Card" at bounding box center [119, 217] width 63 height 6
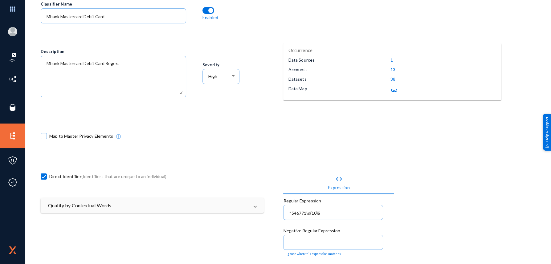
scroll to position [61, 0]
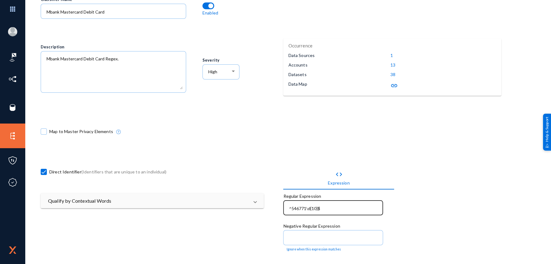
click at [331, 207] on input "^546771\d{10}$" at bounding box center [334, 209] width 91 height 6
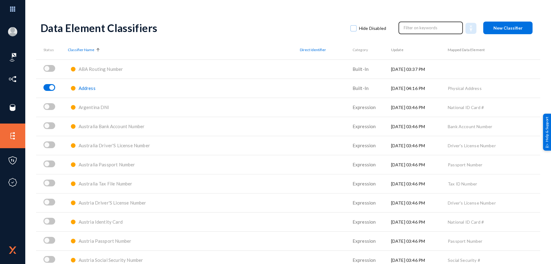
click at [422, 25] on input "text" at bounding box center [431, 27] width 54 height 9
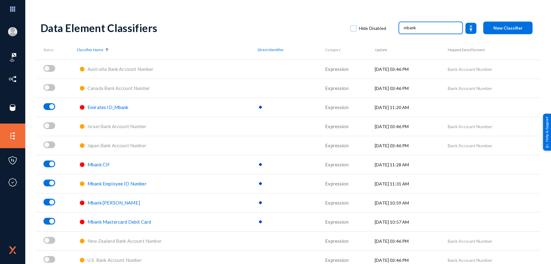
type input "mbank"
click at [85, 29] on div "Data Element Classifiers" at bounding box center [192, 28] width 303 height 13
click at [491, 28] on button "New Classifier" at bounding box center [507, 28] width 49 height 13
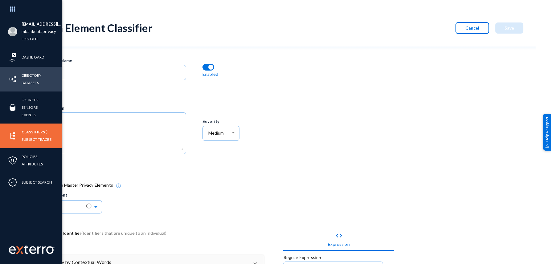
click at [22, 72] on link "Directory" at bounding box center [32, 75] width 20 height 7
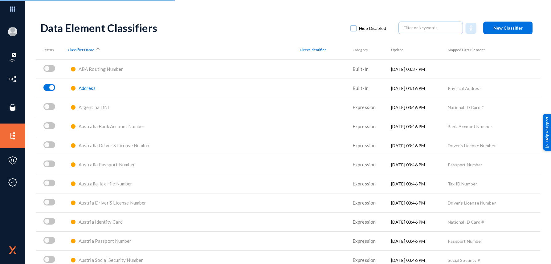
click at [499, 28] on span "New Classifier" at bounding box center [507, 27] width 29 height 5
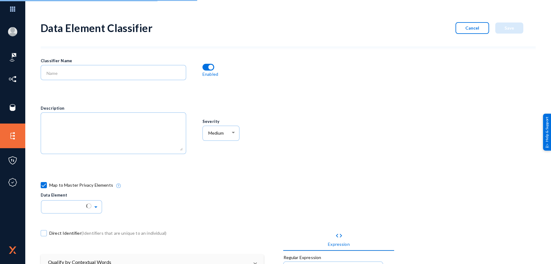
click at [135, 82] on div at bounding box center [113, 75] width 145 height 21
click at [133, 76] on div at bounding box center [113, 72] width 139 height 16
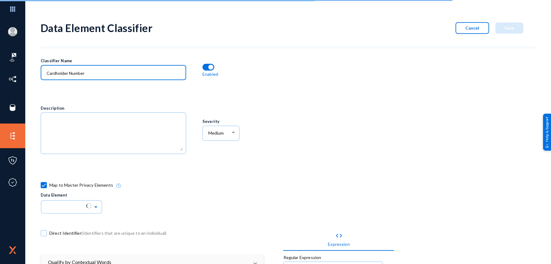
click at [74, 71] on input "Cardholder Number" at bounding box center [115, 74] width 136 height 6
click at [47, 73] on input "Cardholder Number" at bounding box center [115, 74] width 136 height 6
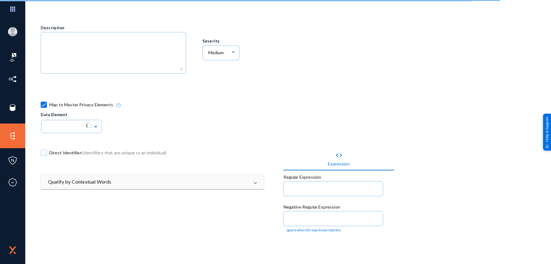
scroll to position [92, 0]
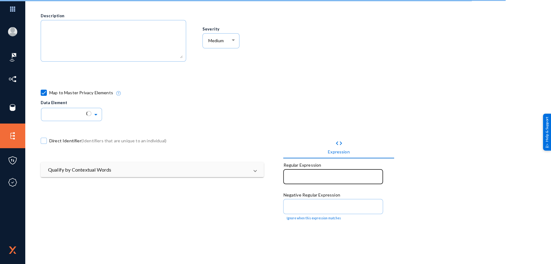
type input "Mbank Cardholder Number"
click at [294, 177] on input at bounding box center [334, 178] width 91 height 6
click at [48, 91] on label "Map to Master Privacy Elements" at bounding box center [77, 92] width 72 height 9
click at [44, 96] on input "Map to Master Privacy Elements" at bounding box center [43, 96] width 1 height 1
checkbox input "false"
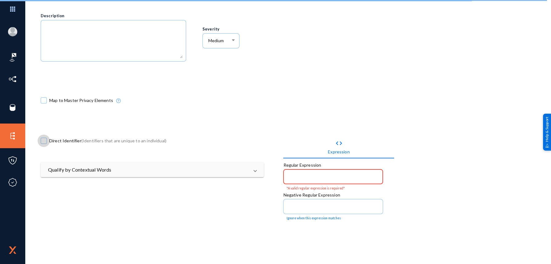
click at [77, 140] on span "Direct Identifier (Identifiers that are unique to an individual)" at bounding box center [107, 140] width 117 height 9
click at [44, 144] on input "Direct Identifier (Identifiers that are unique to an individual)" at bounding box center [43, 144] width 1 height 1
checkbox input "true"
click at [125, 181] on div "Qualify by Contextual Words Look for words in the vicinity (unstructured) or in…" at bounding box center [152, 182] width 223 height 40
click at [316, 176] on input at bounding box center [334, 178] width 91 height 6
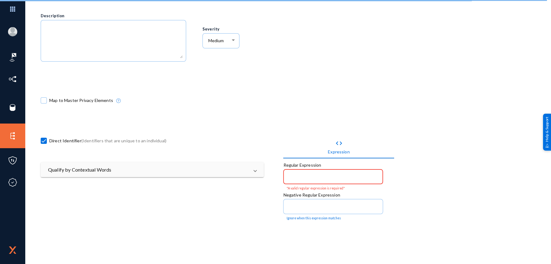
drag, startPoint x: 494, startPoint y: 127, endPoint x: 478, endPoint y: 134, distance: 17.2
click at [493, 126] on div "code Expression Regular Expression "A valid regular expression is required" Neg…" at bounding box center [404, 263] width 242 height 283
click at [293, 179] on input at bounding box center [334, 178] width 91 height 6
paste input "^6690[- ]?09\d{2}([- ]?\d{4}){2}$"
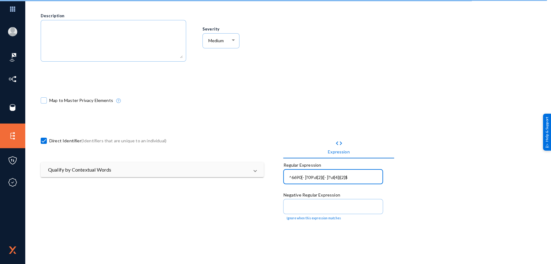
type input "^6690[- ]?09\d{2}([- ]?\d{4}){2}$"
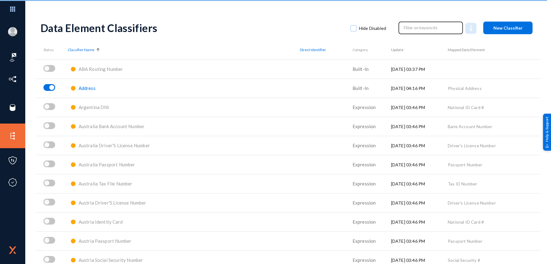
click at [410, 29] on input "text" at bounding box center [431, 27] width 54 height 9
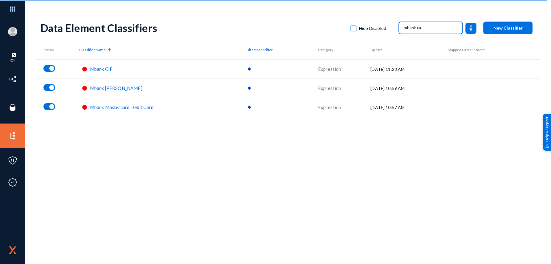
type input "mbank ca"
click at [103, 133] on div "Data Element Classifiers Hide Disabled mbank ca New Classifier Status Classifie…" at bounding box center [288, 107] width 495 height 185
click at [116, 87] on span "Mbank [PERSON_NAME]" at bounding box center [116, 88] width 52 height 6
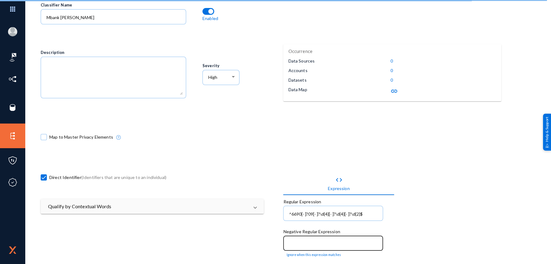
scroll to position [92, 0]
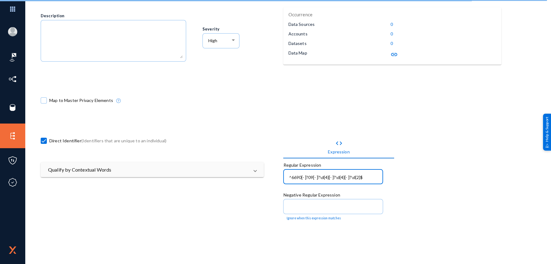
drag, startPoint x: 360, startPoint y: 175, endPoint x: 342, endPoint y: 177, distance: 18.0
click at [342, 177] on input "^6690[- ]?09[- ]?\d{4}[- ]?\d{4}[- ]?\d{2}$" at bounding box center [334, 178] width 91 height 6
click at [373, 177] on input "^6690[- ]?09[- ]?\d{4}[- ]?\d{4}[- ]?\d{2}$" at bounding box center [334, 178] width 91 height 6
drag, startPoint x: 373, startPoint y: 177, endPoint x: 245, endPoint y: 173, distance: 127.6
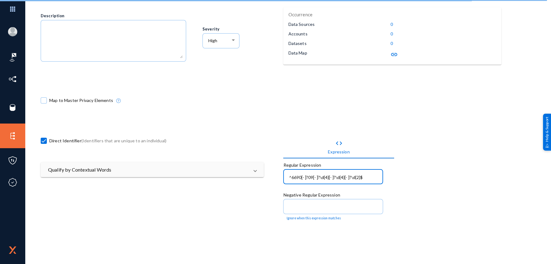
paste input "\d{2}([- ]?\d{4})"
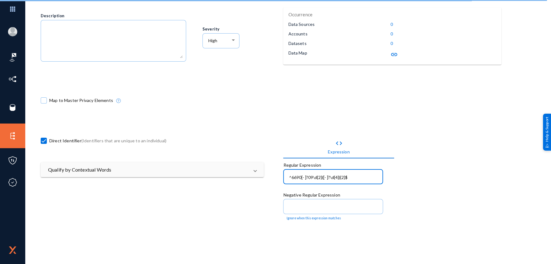
type input "^6690[- ]?09\d{2}([- ]?\d{4}){2}$"
click at [306, 127] on div "code Expression Regular Expression ^6690[- ]?09\d{2}([- ]?\d{4}){2}$ Negative R…" at bounding box center [404, 263] width 242 height 283
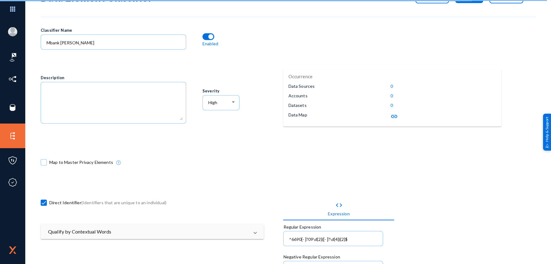
scroll to position [0, 0]
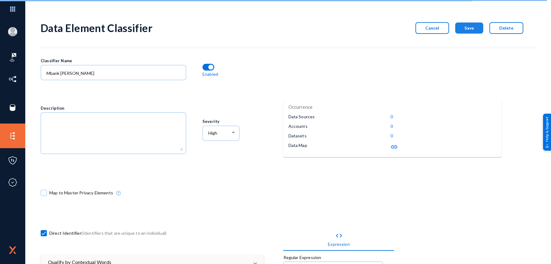
click at [464, 26] on span "Save" at bounding box center [469, 27] width 10 height 5
click at [475, 29] on button "Save" at bounding box center [469, 27] width 28 height 11
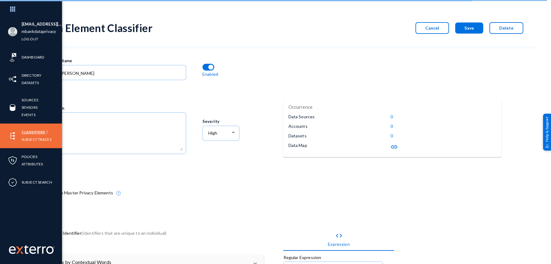
click at [26, 134] on link "Classifiers" at bounding box center [33, 131] width 23 height 7
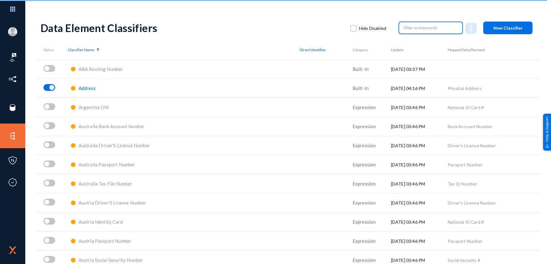
click at [410, 27] on input "text" at bounding box center [431, 27] width 54 height 9
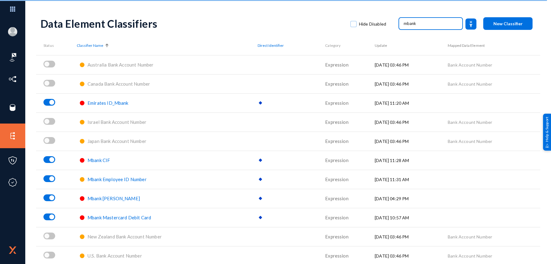
scroll to position [6, 0]
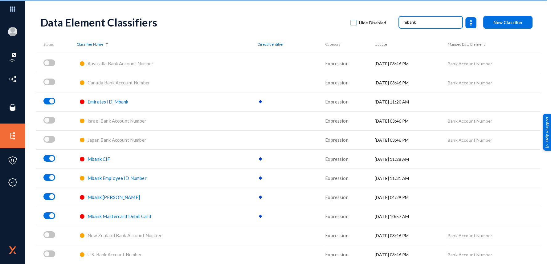
type input "mbank"
click at [108, 196] on span "Mbank [PERSON_NAME]" at bounding box center [114, 197] width 52 height 6
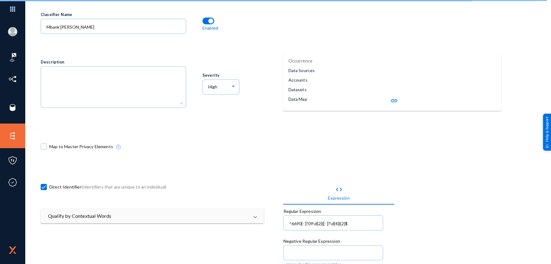
scroll to position [98, 0]
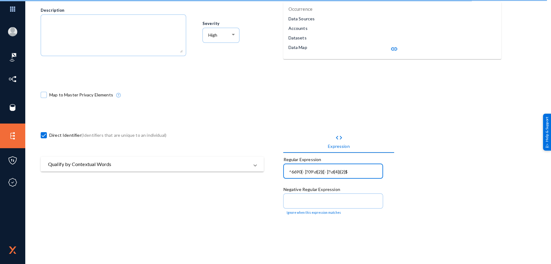
drag, startPoint x: 365, startPoint y: 172, endPoint x: 227, endPoint y: 170, distance: 137.1
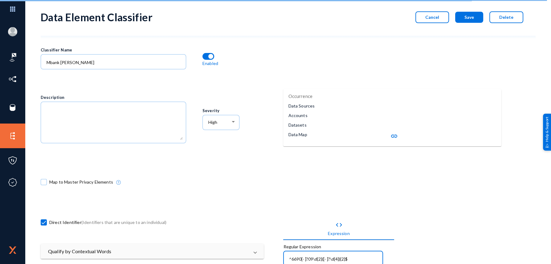
scroll to position [0, 0]
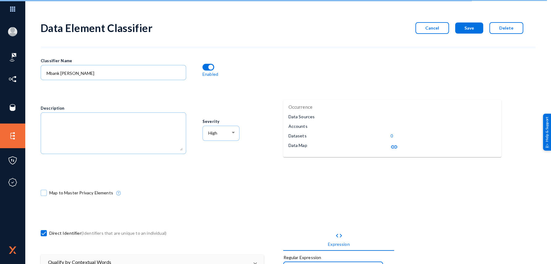
click at [436, 30] on span "Cancel" at bounding box center [432, 27] width 14 height 5
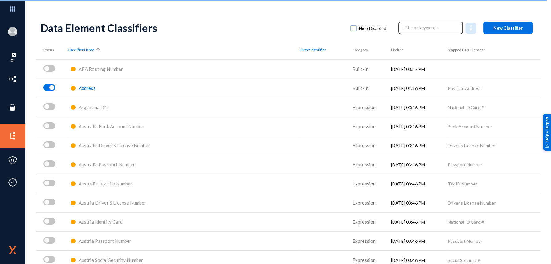
click at [408, 31] on input "text" at bounding box center [431, 27] width 54 height 9
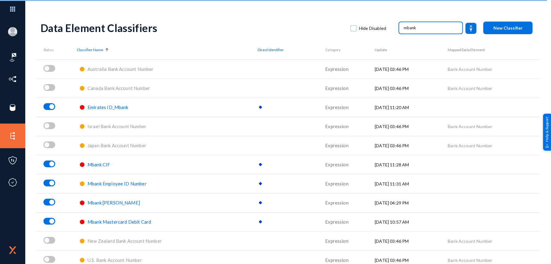
type input "mbank"
click at [122, 222] on span "Mbank Mastercard Debit Card" at bounding box center [119, 222] width 63 height 6
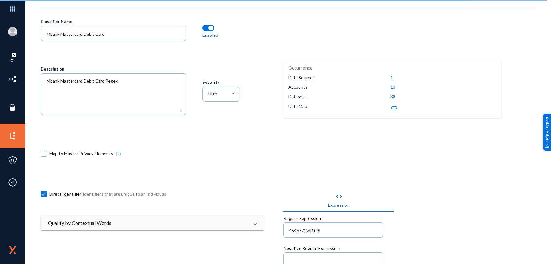
scroll to position [92, 0]
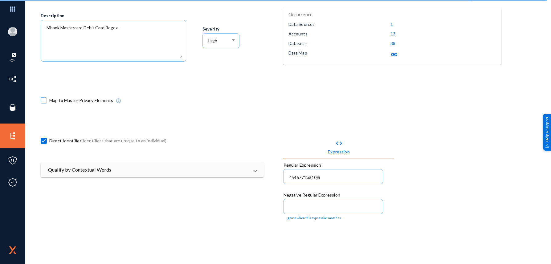
click at [510, 160] on div "code Expression Regular Expression ^546771\d{10}$ Negative Regular Expression I…" at bounding box center [404, 263] width 242 height 283
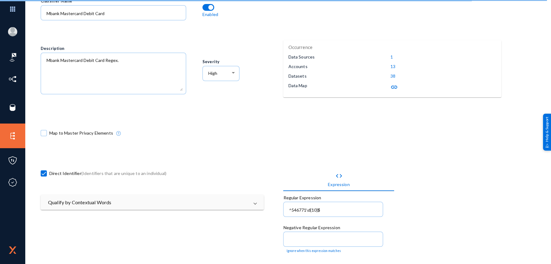
scroll to position [0, 0]
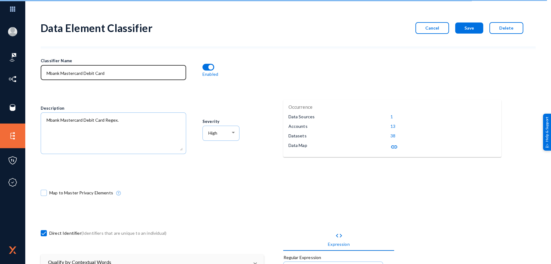
click at [59, 75] on input "Mbank Mastercard Debit Card" at bounding box center [115, 74] width 136 height 6
click at [59, 73] on input "Mbank Mastercard Debit Card" at bounding box center [115, 74] width 136 height 6
click at [84, 73] on input "Mbank Mastercard Debit Card" at bounding box center [115, 74] width 136 height 6
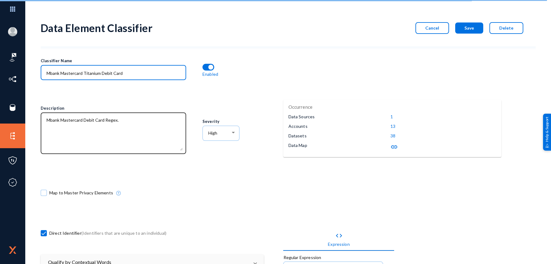
type input "Mbank Mastercard Titanium Debit Card"
click at [84, 121] on textarea at bounding box center [115, 133] width 136 height 33
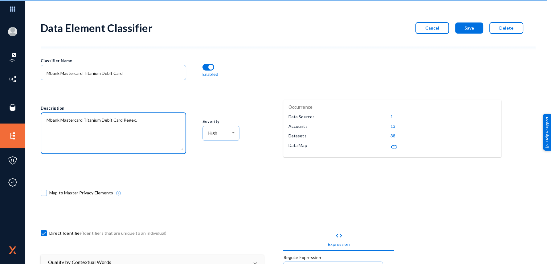
type textarea "Mbank Mastercard Titanium Debit Card Regex."
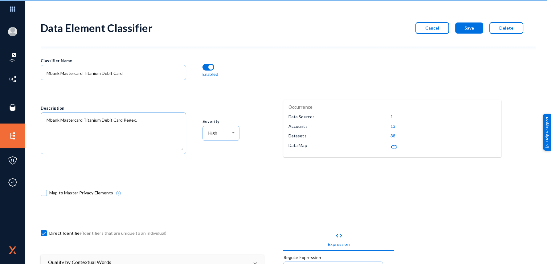
click at [140, 163] on div "Description" at bounding box center [121, 133] width 161 height 80
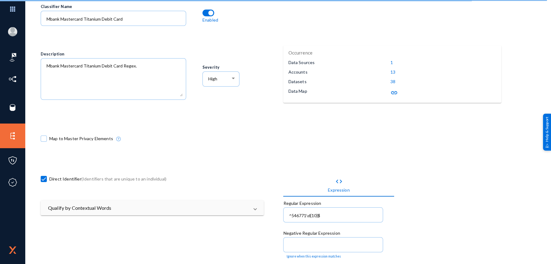
scroll to position [92, 0]
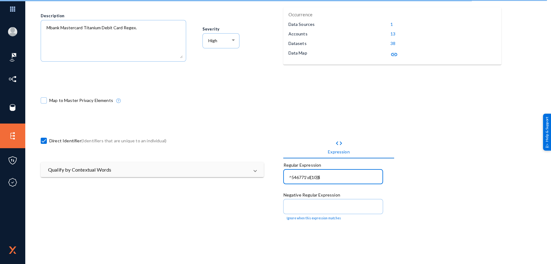
drag, startPoint x: 323, startPoint y: 177, endPoint x: 213, endPoint y: 160, distance: 110.9
paste input "[- ]?71\d{2}([- ]?\d{4}){2"
type input "^5467[- ]?71\d{2}([- ]?\d{4}){2}$"
click at [415, 173] on div "code Expression Regular Expression ^5467[- ]?71\d{2}([- ]?\d{4}){2}$ Negative R…" at bounding box center [404, 263] width 242 height 283
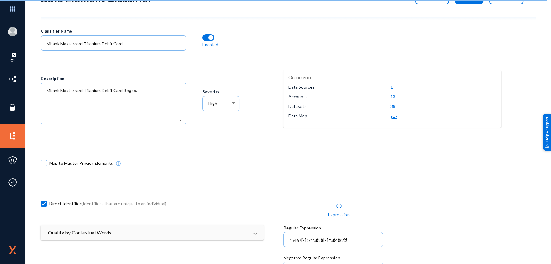
scroll to position [0, 0]
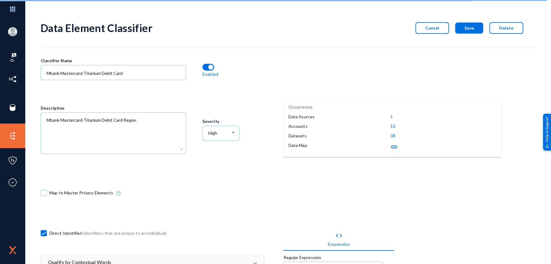
click at [470, 26] on span "Save" at bounding box center [469, 27] width 10 height 5
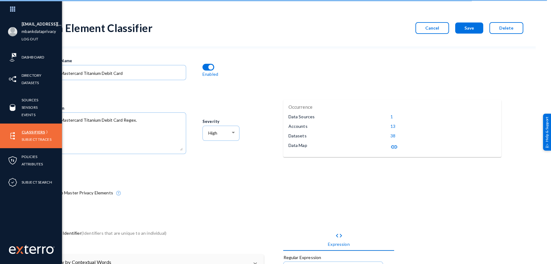
click at [37, 133] on link "Classifiers" at bounding box center [33, 131] width 23 height 7
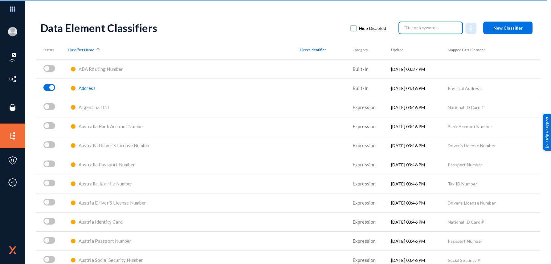
click at [420, 27] on input "text" at bounding box center [431, 27] width 54 height 9
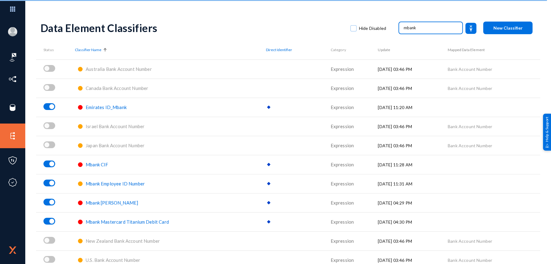
type input "mbank"
click at [122, 221] on span "Mbank Mastercard Titanium Debit Card" at bounding box center [127, 222] width 83 height 6
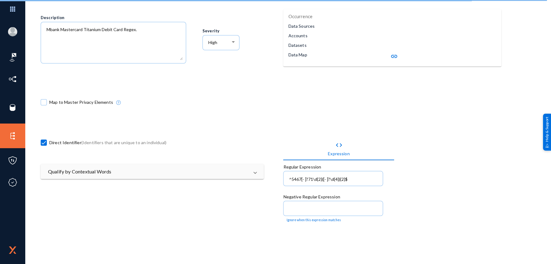
scroll to position [92, 0]
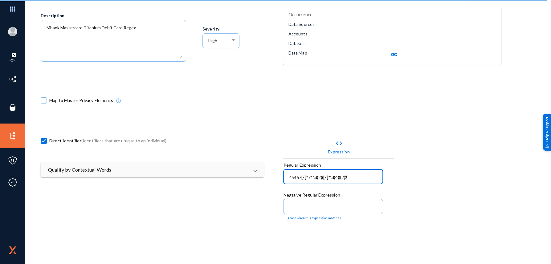
drag, startPoint x: 348, startPoint y: 177, endPoint x: 263, endPoint y: 173, distance: 85.4
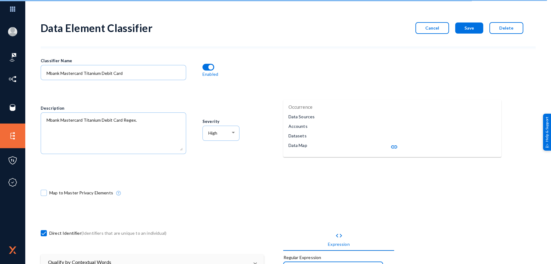
click at [418, 27] on button "Cancel" at bounding box center [432, 28] width 34 height 12
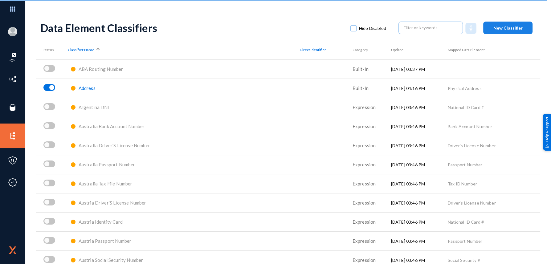
click at [495, 27] on span "New Classifier" at bounding box center [507, 27] width 29 height 5
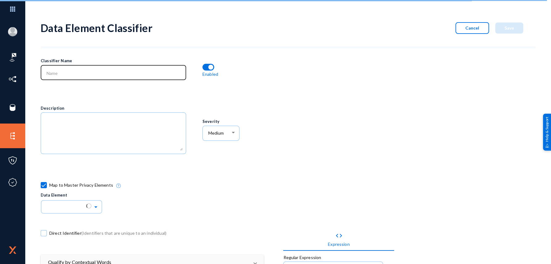
click at [121, 77] on div at bounding box center [113, 72] width 139 height 16
click at [44, 184] on span at bounding box center [44, 185] width 6 height 6
click at [44, 188] on input "Map to Master Privacy Elements" at bounding box center [43, 188] width 1 height 1
checkbox input "false"
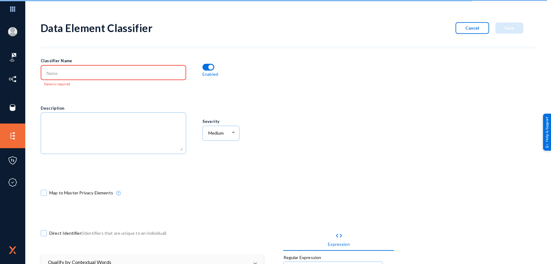
click at [79, 79] on div at bounding box center [113, 72] width 139 height 16
click at [80, 75] on div at bounding box center [113, 72] width 139 height 16
click at [76, 75] on input at bounding box center [115, 74] width 136 height 6
paste input "^5530[- ]?80\d{2}([- ]?\d{4}){2}$"
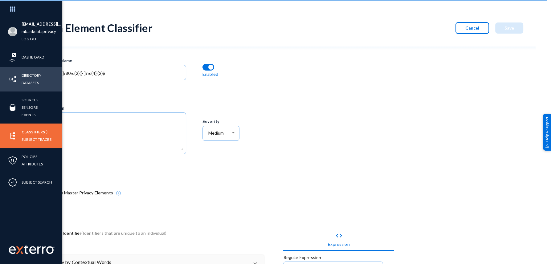
drag, startPoint x: 91, startPoint y: 79, endPoint x: 5, endPoint y: 69, distance: 86.5
click at [6, 70] on div "[EMAIL_ADDRESS][DOMAIN_NAME] mbankdataprivacy Log out Dashboard Directory Datas…" at bounding box center [275, 132] width 551 height 264
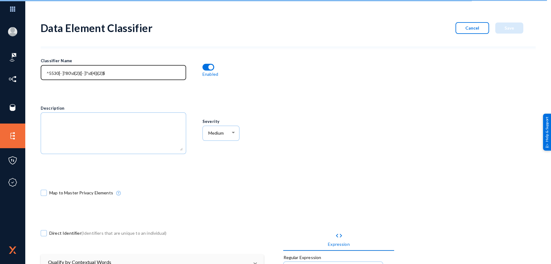
drag, startPoint x: 5, startPoint y: 69, endPoint x: 87, endPoint y: 78, distance: 82.7
click at [87, 78] on div "^5530[- ]?80\d{2}([- ]?\d{4}){2}$" at bounding box center [113, 72] width 139 height 16
click at [87, 74] on input "^5530[- ]?80\d{2}([- ]?\d{4}){2}$" at bounding box center [115, 74] width 136 height 6
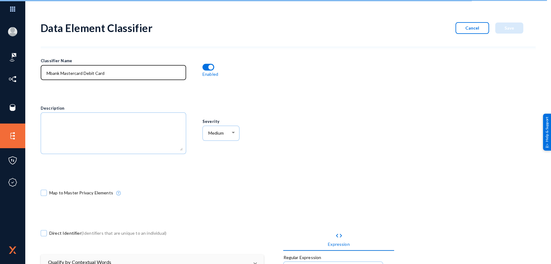
click at [82, 73] on input "Mbank Mastercard Debit Card" at bounding box center [115, 74] width 136 height 6
type input "Mbank Mastercard World Debit Card"
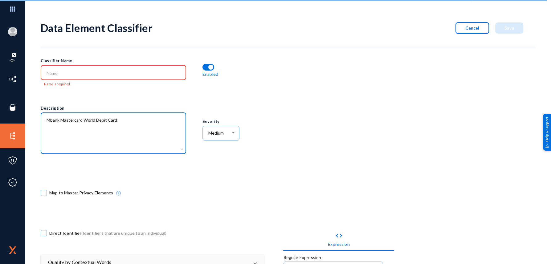
type textarea "Mbank Mastercard World Debit Card"
click at [141, 101] on div "Description" at bounding box center [121, 133] width 161 height 80
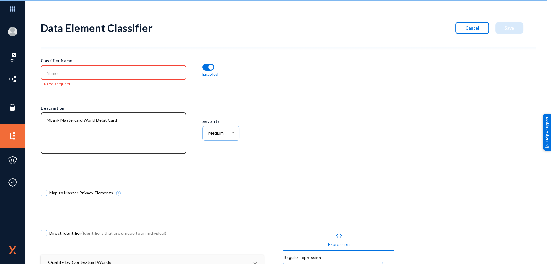
click at [112, 119] on textarea at bounding box center [115, 133] width 136 height 33
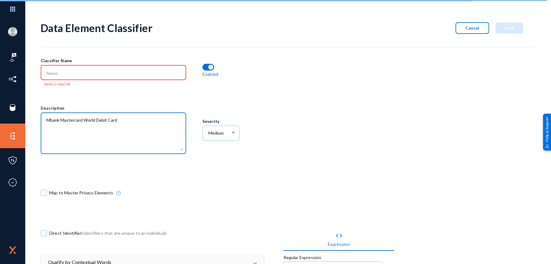
click at [113, 119] on textarea at bounding box center [115, 133] width 136 height 33
drag, startPoint x: 102, startPoint y: 119, endPoint x: 84, endPoint y: 118, distance: 18.5
click at [84, 118] on textarea at bounding box center [115, 133] width 136 height 33
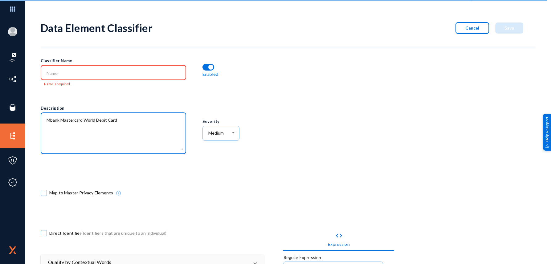
click at [84, 118] on textarea at bounding box center [115, 133] width 136 height 33
click at [109, 121] on textarea at bounding box center [115, 133] width 136 height 33
drag, startPoint x: 133, startPoint y: 119, endPoint x: 42, endPoint y: 117, distance: 91.2
click at [42, 117] on div at bounding box center [113, 133] width 145 height 43
click at [75, 74] on input at bounding box center [115, 74] width 136 height 6
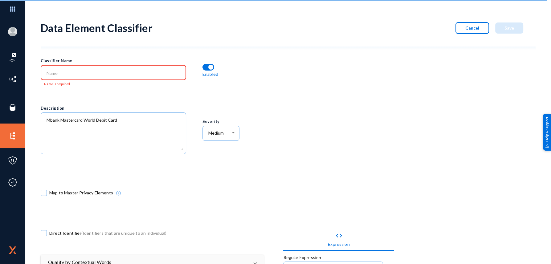
paste input "Mbank Mastercard World Debit Card"
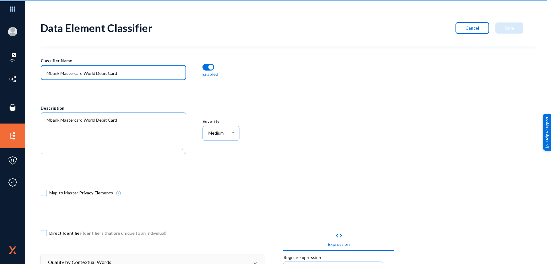
type input "Mbank Mastercard World Debit Card"
click at [70, 95] on div "Description" at bounding box center [121, 133] width 161 height 80
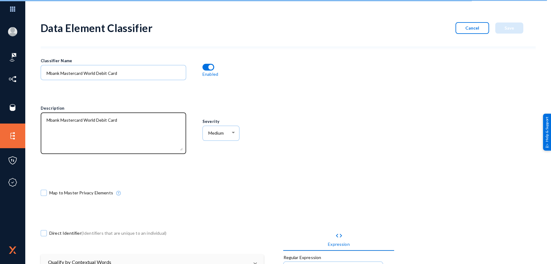
click at [121, 117] on textarea at bounding box center [115, 133] width 136 height 33
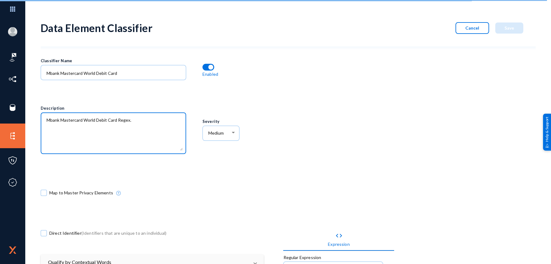
type textarea "Mbank Mastercard World Debit Card Regex."
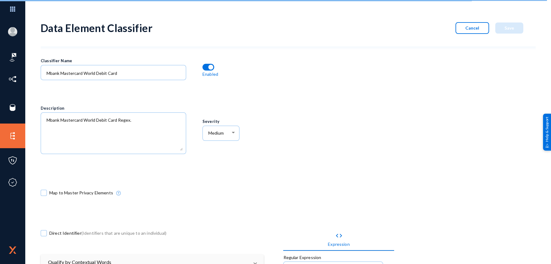
click at [123, 154] on div at bounding box center [113, 136] width 145 height 48
click at [215, 135] on span "Medium" at bounding box center [215, 132] width 15 height 5
click at [212, 138] on span "High" at bounding box center [221, 141] width 28 height 11
click at [278, 142] on div "Severity High" at bounding box center [242, 133] width 80 height 80
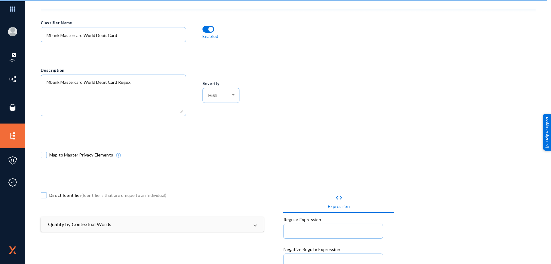
scroll to position [92, 0]
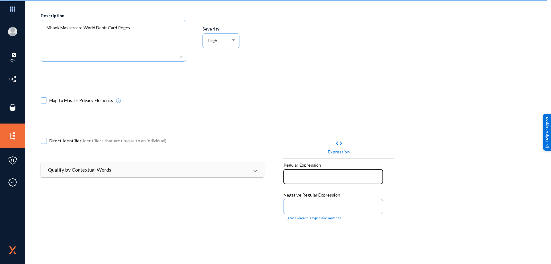
click at [314, 182] on div at bounding box center [333, 176] width 93 height 16
click at [308, 180] on div at bounding box center [333, 176] width 93 height 16
click at [56, 140] on span "Direct Identifier (Identifiers that are unique to an individual)" at bounding box center [107, 140] width 117 height 9
click at [44, 144] on input "Direct Identifier (Identifiers that are unique to an individual)" at bounding box center [43, 144] width 1 height 1
checkbox input "true"
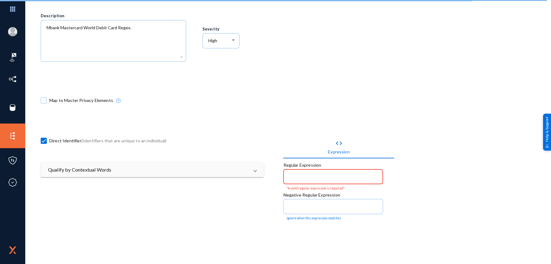
click at [304, 179] on div at bounding box center [333, 176] width 93 height 16
paste input "Mbank Mastercard World Debit Card"
type input "Mbank Mastercard World Debit Card"
paste input "^5530[- ]?80\d{2}([- ]?\d{4}){2}$"
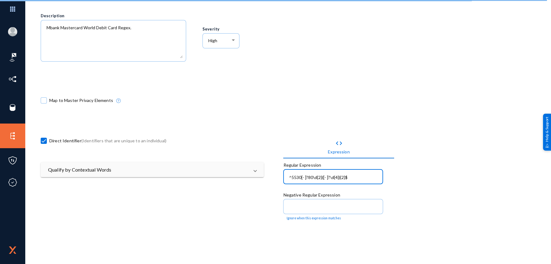
type input "^5530[- ]?80\d{2}([- ]?\d{4}){2}$"
click at [273, 129] on div "Direct Identifier (Identifiers that are unique to an individual)" at bounding box center [162, 142] width 242 height 40
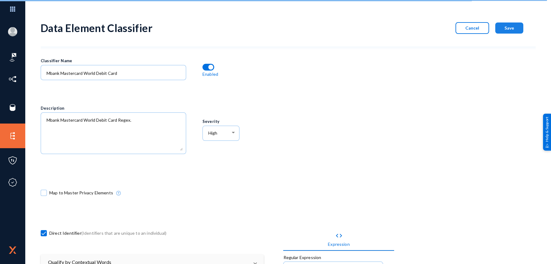
click at [517, 25] on button "Save" at bounding box center [509, 27] width 28 height 11
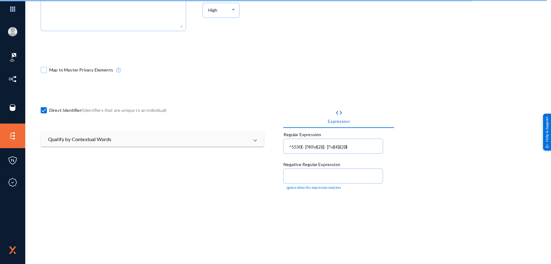
scroll to position [92, 0]
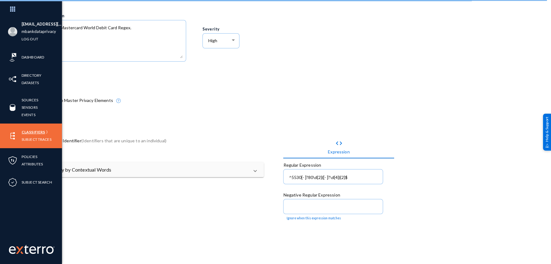
click at [28, 132] on link "Classifiers" at bounding box center [33, 131] width 23 height 7
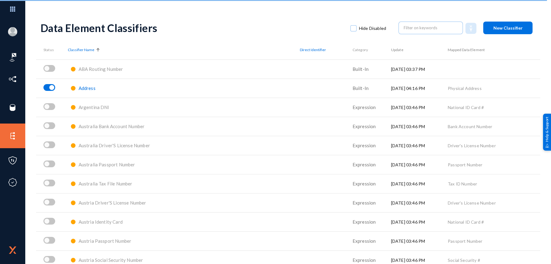
click at [408, 35] on div "Data Element Classifiers Hide Disabled New Classifier" at bounding box center [288, 27] width 495 height 25
click at [408, 31] on input "text" at bounding box center [431, 27] width 54 height 9
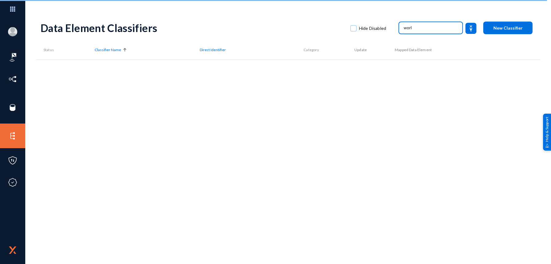
type input "world"
type input "w"
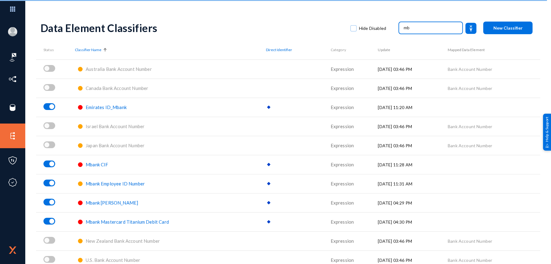
type input "m"
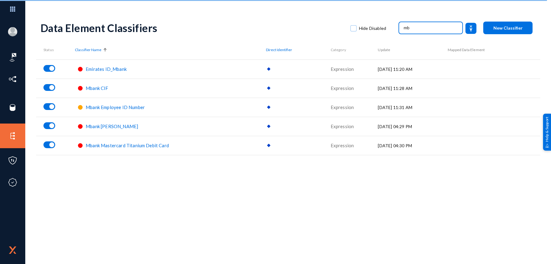
type input "m"
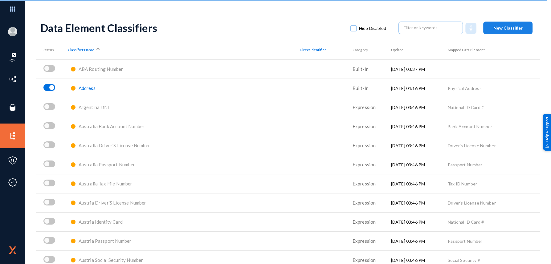
click at [518, 29] on span "New Classifier" at bounding box center [507, 27] width 29 height 5
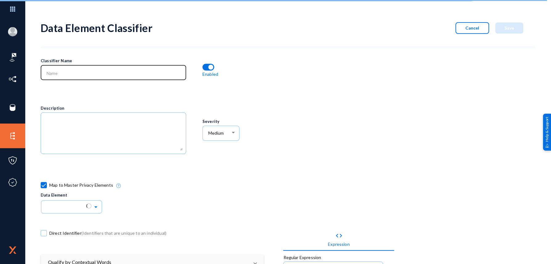
click at [129, 78] on div at bounding box center [113, 72] width 139 height 16
paste input "Mbank Mastercard World Debit Card"
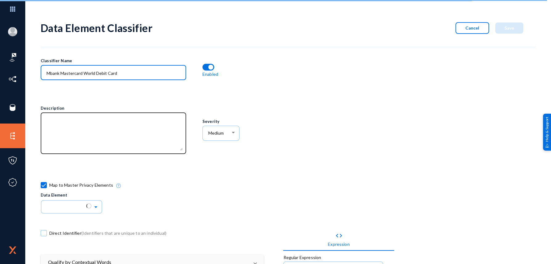
type input "Mbank Mastercard World Debit Card"
click at [90, 125] on textarea at bounding box center [115, 133] width 136 height 33
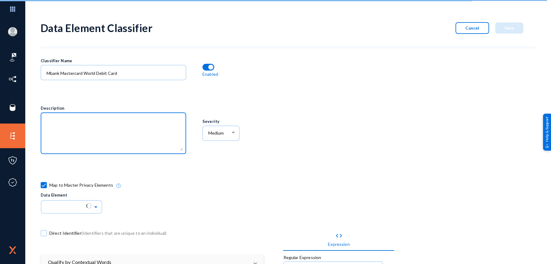
paste textarea "Mbank Mastercard World Debit Card"
type textarea "Mbank Mastercard World Debit Card Regex"
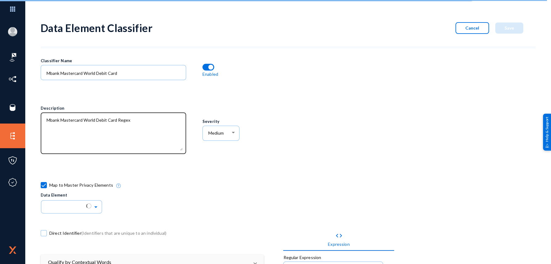
click at [109, 116] on div at bounding box center [113, 133] width 139 height 43
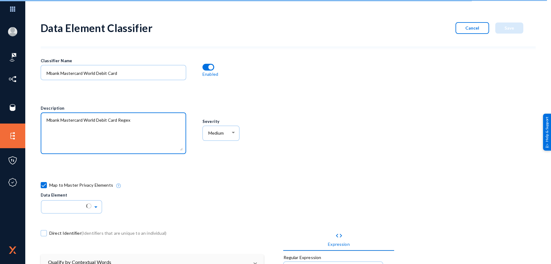
click at [107, 80] on div "Mbank Mastercard World Debit Card" at bounding box center [113, 75] width 145 height 21
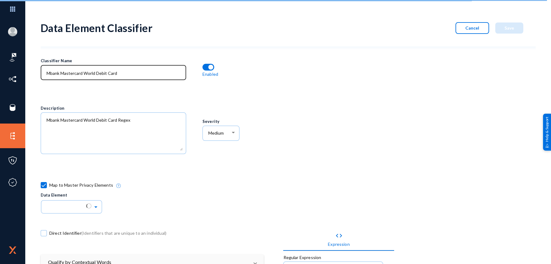
click at [73, 75] on input "Mbank Mastercard World Debit Card" at bounding box center [115, 74] width 136 height 6
click at [90, 71] on input "Mbank Mastercard World Debit Card" at bounding box center [115, 74] width 136 height 6
click at [96, 73] on input "Mbank Mastercard World Debit Card" at bounding box center [115, 74] width 136 height 6
click at [97, 75] on input "Mbank Mastercard World Debit Card" at bounding box center [115, 74] width 136 height 6
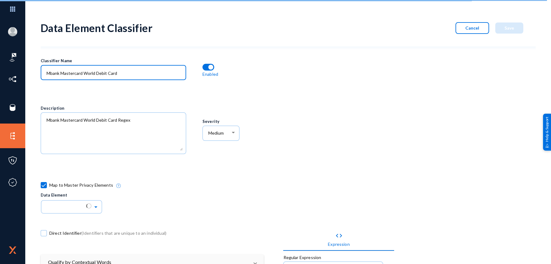
click at [88, 73] on input "Mbank Mastercard World Debit Card" at bounding box center [115, 74] width 136 height 6
click at [87, 74] on input "Mbank Mastercard World Debit Card" at bounding box center [115, 74] width 136 height 6
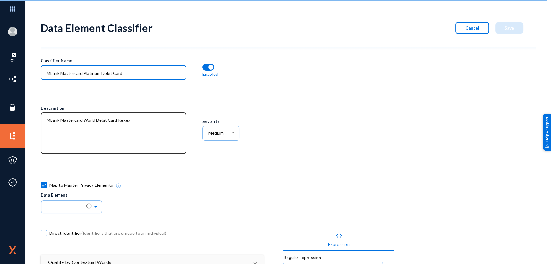
type input "Mbank Mastercard Platinum Debit Card"
click at [84, 116] on div at bounding box center [113, 133] width 139 height 43
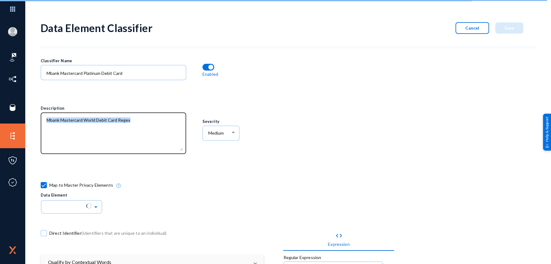
click at [84, 116] on div at bounding box center [113, 133] width 139 height 43
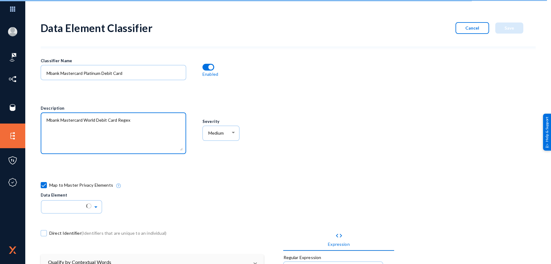
click at [85, 118] on textarea at bounding box center [115, 133] width 136 height 33
type textarea "Mbank Mastercard Platinum Debit Card Regex"
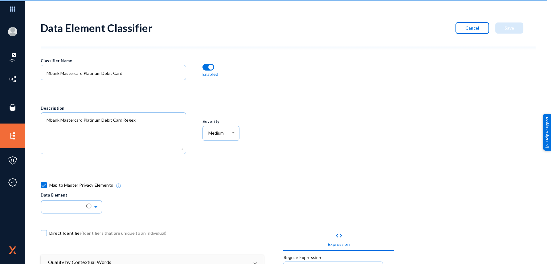
click at [200, 154] on div "Description" at bounding box center [121, 133] width 161 height 56
click at [211, 133] on span "Medium" at bounding box center [215, 132] width 15 height 5
click at [213, 123] on span "Low" at bounding box center [221, 119] width 28 height 11
click at [210, 130] on div "Low" at bounding box center [221, 133] width 31 height 16
drag, startPoint x: 210, startPoint y: 130, endPoint x: 214, endPoint y: 154, distance: 24.3
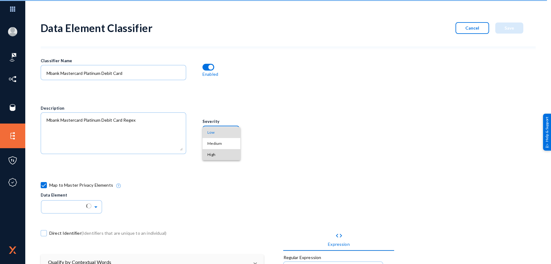
click at [214, 154] on span "High" at bounding box center [221, 154] width 28 height 11
click at [59, 187] on span "Map to Master Privacy Elements" at bounding box center [81, 185] width 64 height 9
click at [44, 188] on input "Map to Master Privacy Elements" at bounding box center [43, 188] width 1 height 1
checkbox input "false"
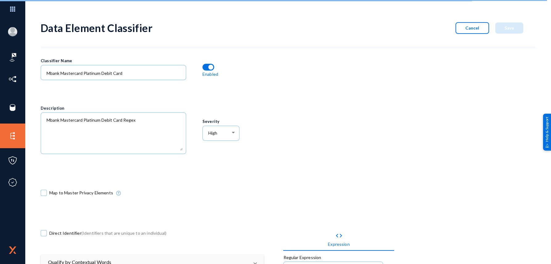
click at [59, 229] on span "Direct Identifier (Identifiers that are unique to an individual)" at bounding box center [107, 233] width 117 height 9
click at [44, 236] on input "Direct Identifier (Identifiers that are unique to an individual)" at bounding box center [43, 236] width 1 height 1
checkbox input "true"
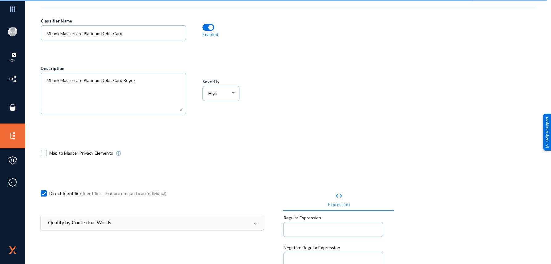
scroll to position [92, 0]
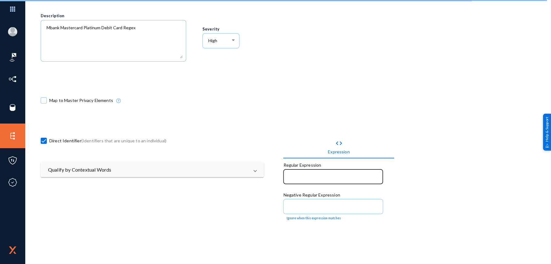
click at [291, 172] on div at bounding box center [333, 176] width 93 height 16
click at [489, 156] on div "code Expression Regular Expression "A valid regular expression is required" Neg…" at bounding box center [404, 263] width 242 height 283
click at [349, 179] on input at bounding box center [334, 178] width 91 height 6
paste input "^5192[- ]?12\d{2}([- ]?\d{4}){2}$"
click at [289, 177] on input "^5192[- ]?12\d{2}([- ]?\d{4}){2}$" at bounding box center [334, 178] width 91 height 6
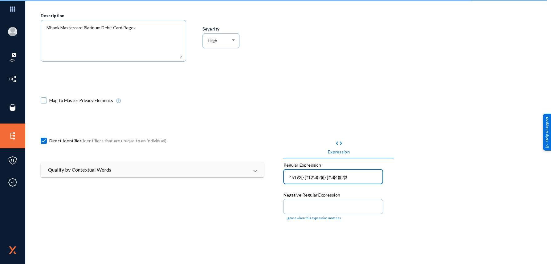
type input "^5192[- ]?12\d{2}([- ]?\d{4}){2}$"
click at [263, 73] on div "Severity High" at bounding box center [242, 41] width 80 height 80
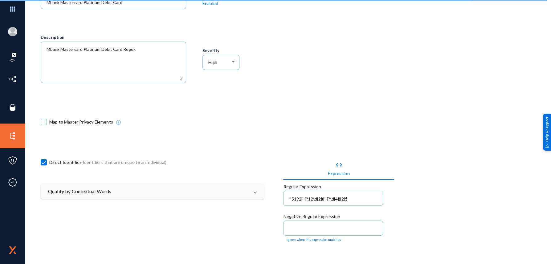
scroll to position [0, 0]
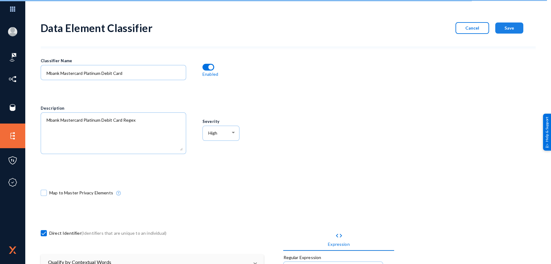
click at [500, 30] on button "Save" at bounding box center [509, 27] width 28 height 11
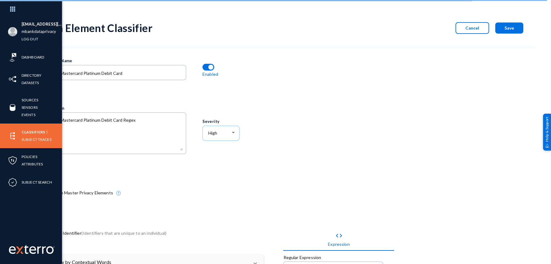
drag, startPoint x: 22, startPoint y: 129, endPoint x: 60, endPoint y: 131, distance: 38.2
click at [22, 129] on link "Classifiers" at bounding box center [33, 131] width 23 height 7
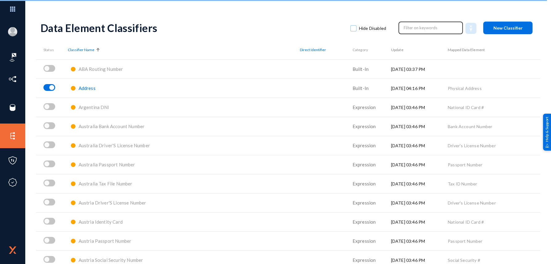
click at [406, 21] on div at bounding box center [430, 28] width 64 height 14
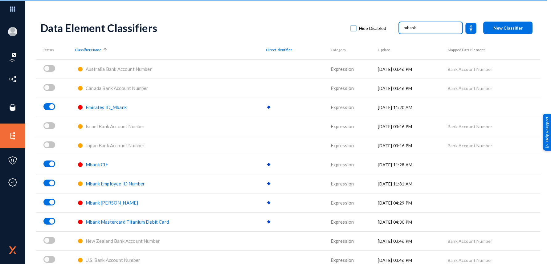
scroll to position [6, 0]
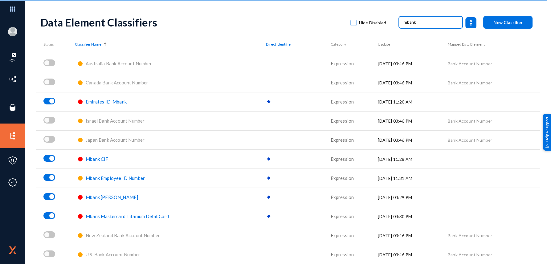
drag, startPoint x: 411, startPoint y: 21, endPoint x: 358, endPoint y: 12, distance: 53.7
click at [379, 17] on div "Data Element Classifiers Hide Disabled mbank New Classifier" at bounding box center [288, 22] width 495 height 25
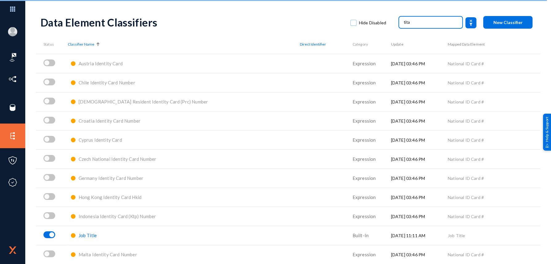
scroll to position [0, 0]
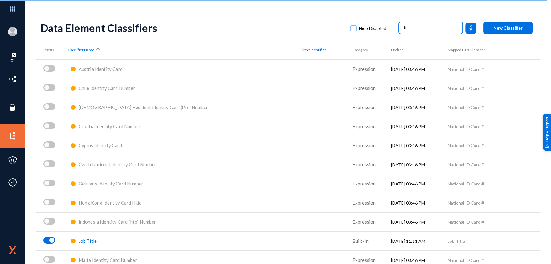
type input "t"
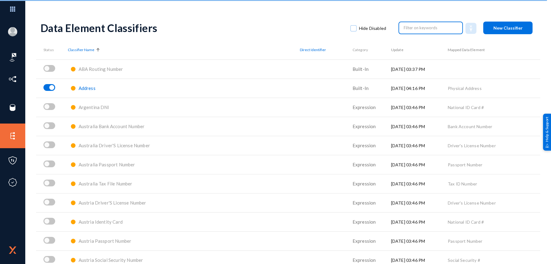
type input "["
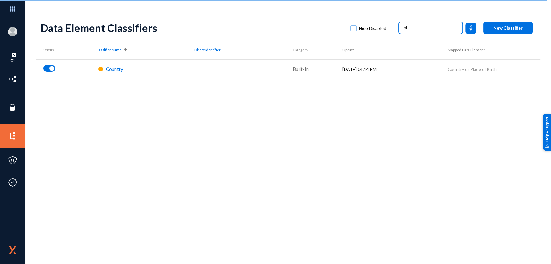
type input "p"
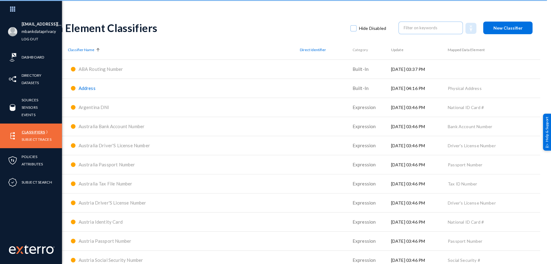
click at [33, 131] on link "Classifiers" at bounding box center [33, 131] width 23 height 7
click at [28, 138] on link "Subject Traces" at bounding box center [37, 139] width 30 height 7
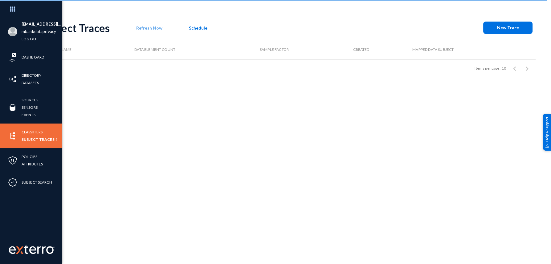
click at [34, 131] on link "Classifiers" at bounding box center [32, 131] width 21 height 7
